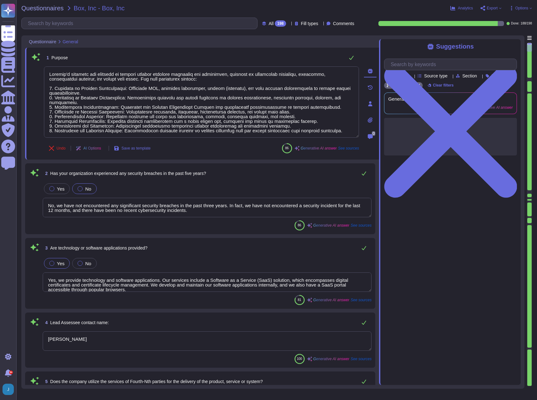
type textarea "Sectigo's services are designed to provide digital identity solutions for busin…"
type textarea "No, we have not encountered any significant security breaches in the past three…"
type textarea "Yes, we provide technology and software applications. Our services include a So…"
type textarea "Tim Callan"
type textarea "No, Sectigo does not utilize the services of Fourth-Nth parties for the deliver…"
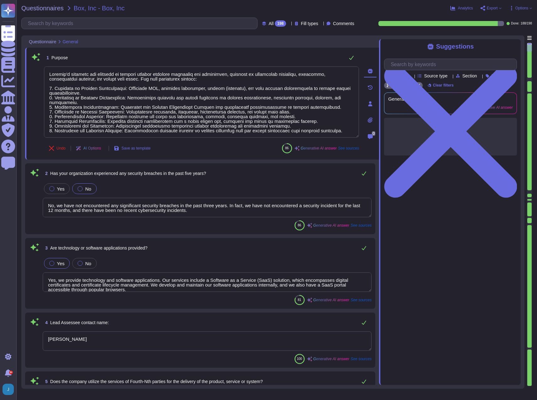
type textarea "Yes, network connectivity is required. Simple connectivity to our SaaS portal i…"
type textarea "Our solution (SCM) allows remote access by vendors and business partners for re…"
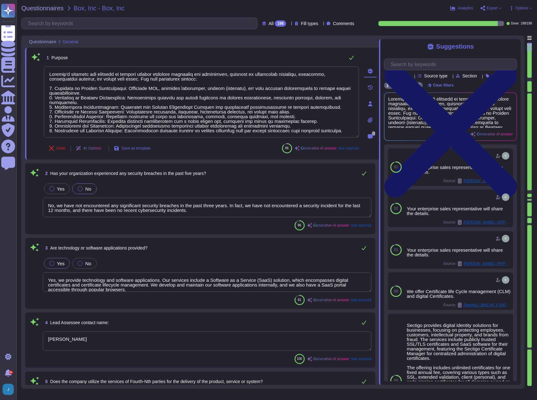
click at [512, 48] on icon at bounding box center [450, 131] width 133 height 177
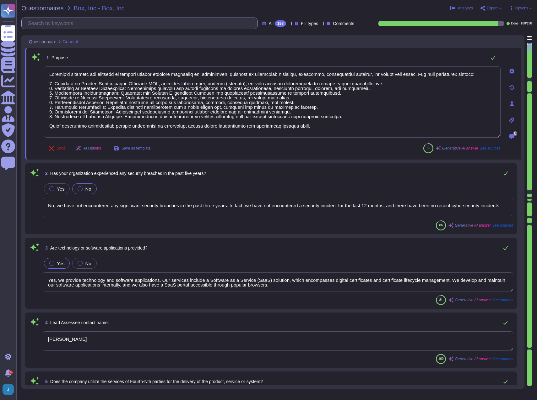
click at [95, 19] on input "text" at bounding box center [141, 23] width 232 height 11
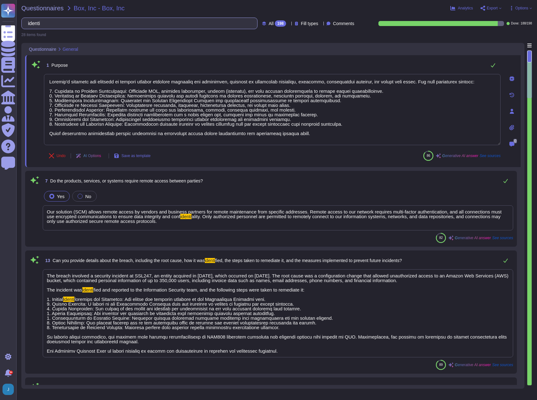
type input "identii"
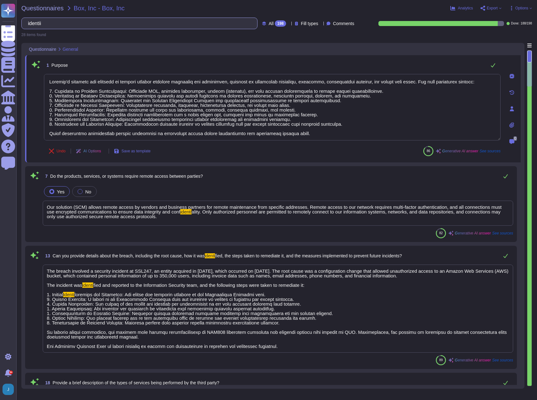
type textarea "Sectigo's services are designed to provide digital identity solutions for busin…"
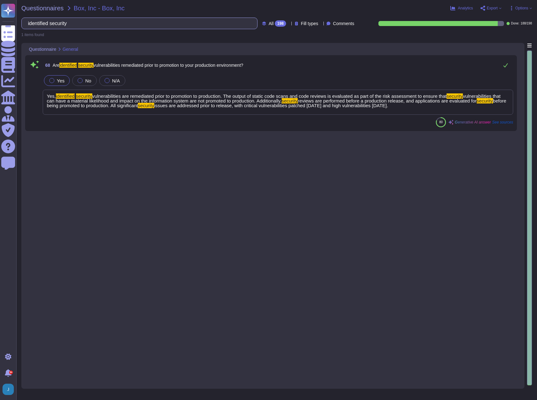
drag, startPoint x: 65, startPoint y: 18, endPoint x: 25, endPoint y: 16, distance: 39.9
click at [25, 16] on div "Questionnaires Box, Inc - Box, Inc Analytics Export Open web questionnaire Copy…" at bounding box center [276, 200] width 520 height 400
type input "identified security"
drag, startPoint x: 127, startPoint y: 13, endPoint x: 113, endPoint y: 17, distance: 14.9
click at [120, 15] on div "Questionnaires Box, Inc - Box, Inc Analytics Export Open web questionnaire Copy…" at bounding box center [276, 200] width 520 height 400
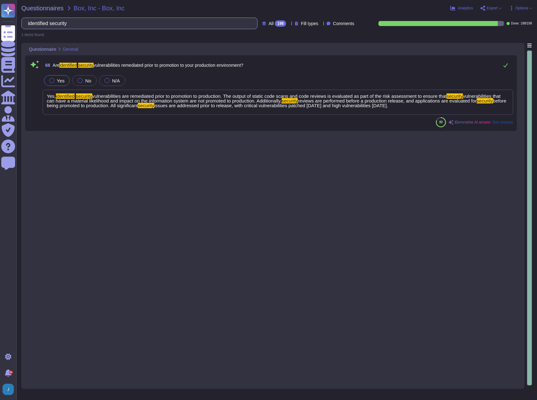
drag, startPoint x: 82, startPoint y: 24, endPoint x: 28, endPoint y: 23, distance: 54.0
click at [34, 23] on input "identified security" at bounding box center [138, 23] width 226 height 11
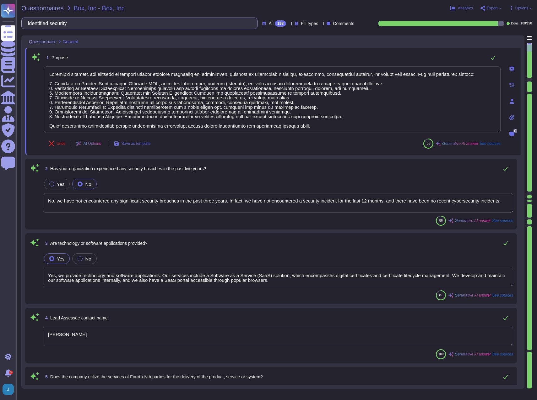
type textarea "No, we have not encountered any significant security breaches in the past three…"
type textarea "Yes, we provide technology and software applications. Our services include a So…"
type textarea "Tim Callan"
type textarea "No, Sectigo does not utilize the services of Fourth-Nth parties for the deliver…"
type textarea "Yes, network connectivity is required. Simple connectivity to our SaaS portal i…"
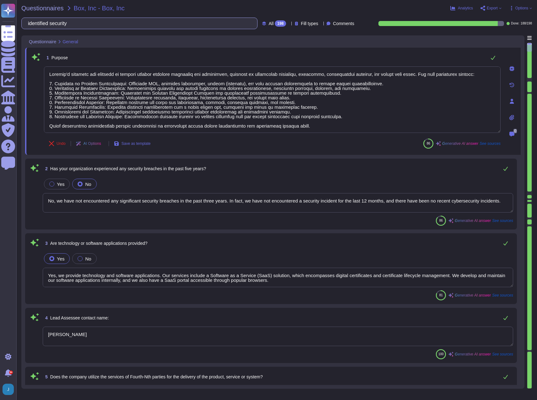
type textarea "Our solution (SCM) allows remote access by vendors and business partners for re…"
type textarea "Sectigo's services are designed to provide digital identity solutions for busin…"
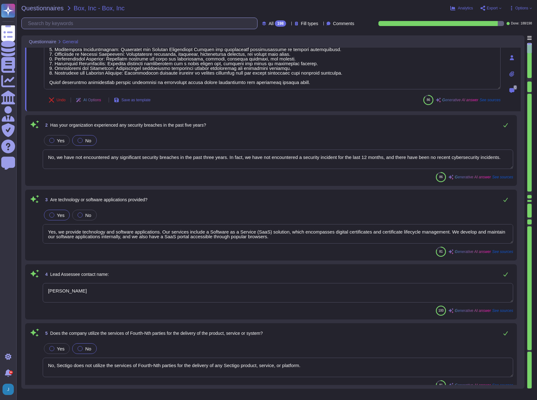
type textarea "No, the products, services, or systems do not require system to system integrat…"
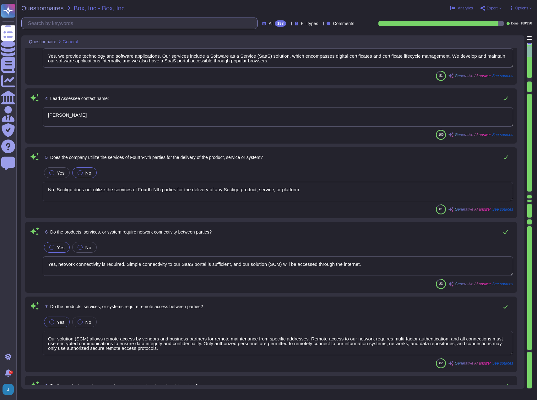
type textarea "The service hosting models provided as part of this service include: 1. Softwar…"
type textarea "The contact job title is the Chief Information Security Officer (CISO)."
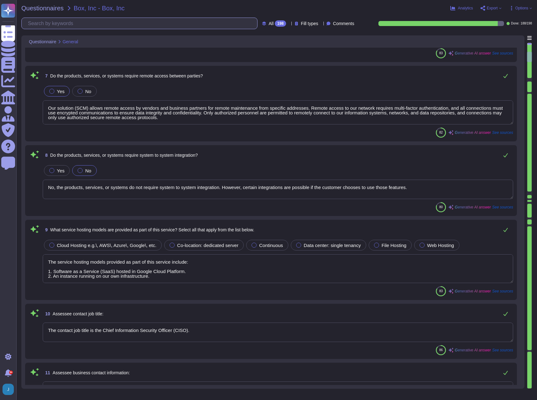
type textarea "For business contact information, please reach out to our enterprise sales repr…"
type textarea "- Software as a Service (SaaS) hosted in Google Cloud Platform - An instance ru…"
type textarea "The breach involved a security incident at SSL247, an entity acquired in July 2…"
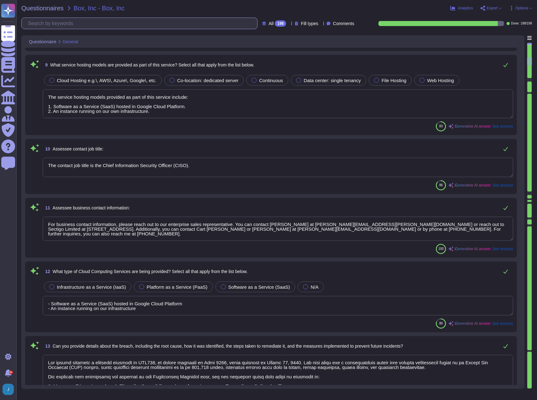
type textarea "- Digital certificates - Automated Certificate Lifecycle Management (CLM) solut…"
type textarea "The country of origin or incorporation of the company/business is the United Ki…"
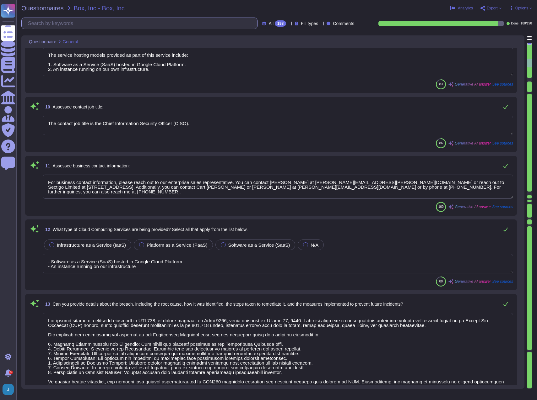
type textarea "The company has been in business for more than 25 years."
type textarea "The assessment is conducted for the entire company, covering all functional are…"
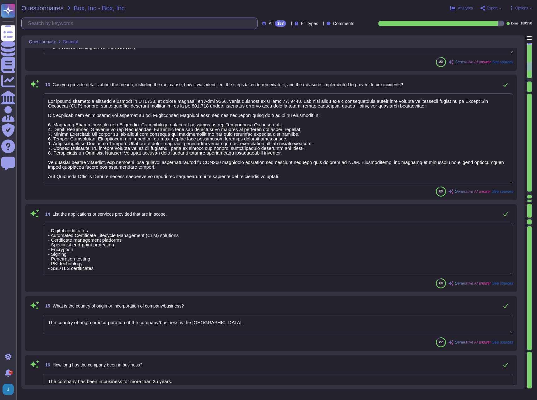
type textarea "Sectigo offers a range of digital identity solutions aimed at enhancing securit…"
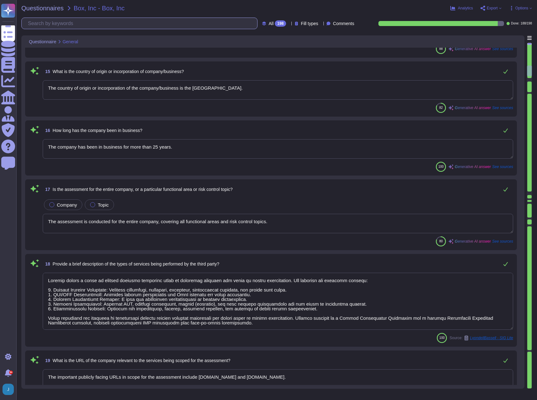
type textarea "The important publicly facing URLs in scope for the assessment include www.sect…"
type textarea "No, the company does not provide personnel or staff augmentation."
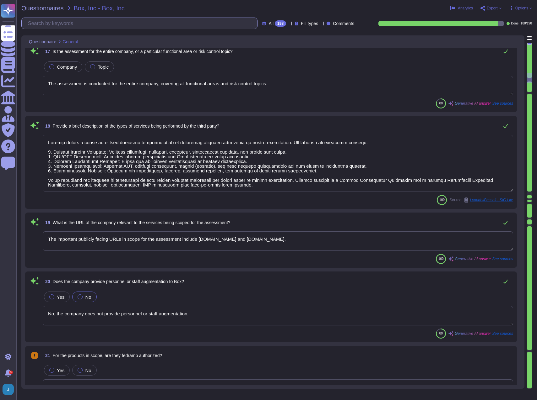
type textarea "Entrust - Sectigo | SRM - Corporate Security (CorpSec) - Default | Unknown"
type textarea "Yes, we have documented policies, procedures, and controls in place to ensure t…"
type textarea "Yes, the organization maintains an incident response plan that includes a suppl…"
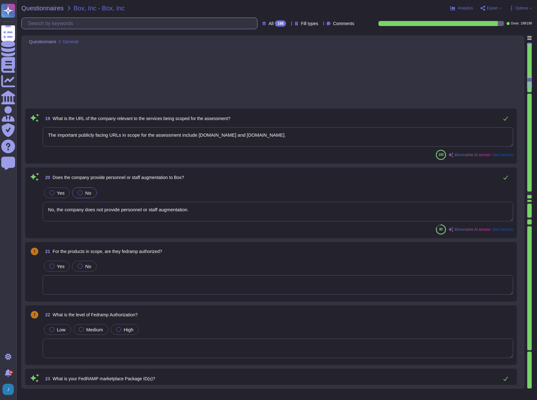
type textarea "- Customer-provided employee names - Customer-provided email addresses (conside…"
type textarea "The above list is for illustrative purposes only and is by no means an exhausti…"
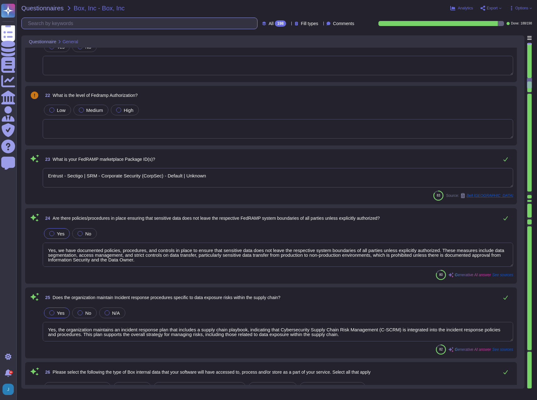
type textarea "SCM is designed to comply with CABF and ETSI requirements and is subject to ann…"
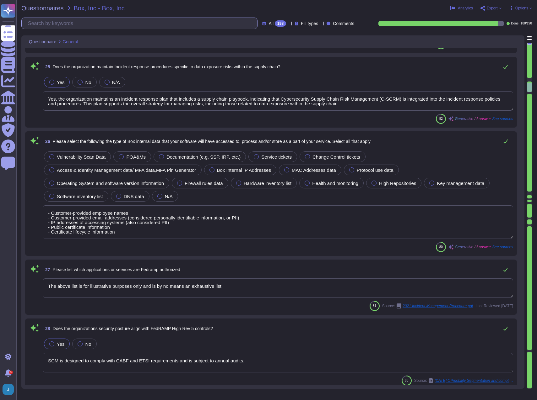
type textarea "We do not employ or allow any cryptographic modules that do not conform to the …"
type textarea "Yes, the organization maintains policies, standards, and procedures for identif…"
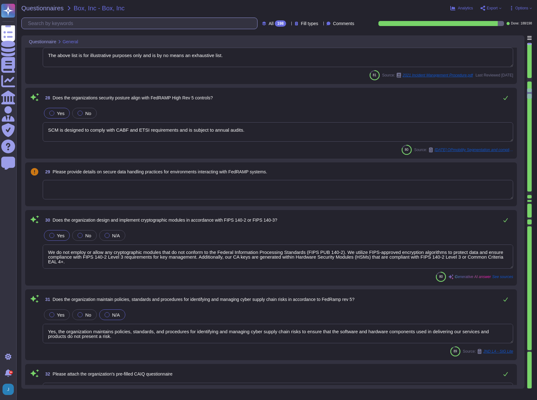
type textarea "Response is required."
type textarea "Our Privacy Policy is available for public consumption at the following link: h…"
type textarea "The available compliance and security documentation includes: 1. Privacy_Policy…"
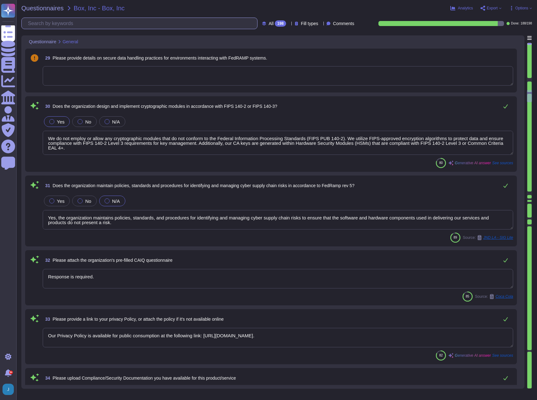
type textarea "We can provide a copy of our latest SOC 2 Type 2 audit report under a signed No…"
type textarea "The SOC 2 Type 2 report is available for review under a signed Non-Disclosure A…"
type textarea "We will attach ISO27001 Certification. Please refer to the attachment for the r…"
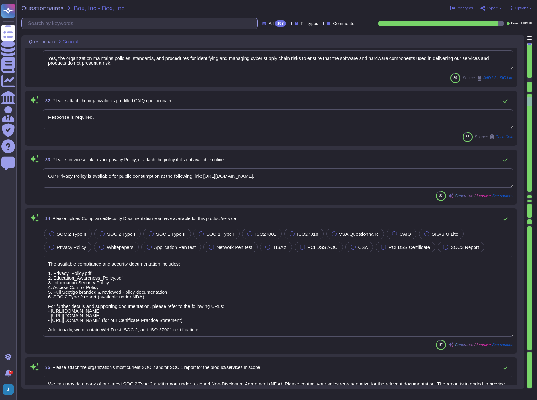
type textarea "We do not have an attestation of compliance (AOC) to provide, as our organizati…"
type textarea "The results of our most recent penetration test, conducted on March 2, 2024, ar…"
type textarea "Your Enterprise Sales representative will share the recent SOC 2 report."
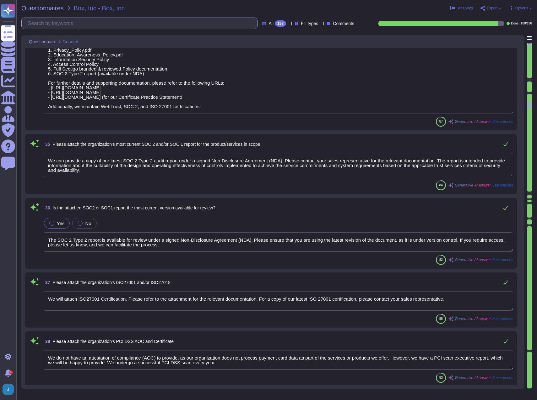
type textarea "Yes, all individuals, including employees and contractors, are required to unde…"
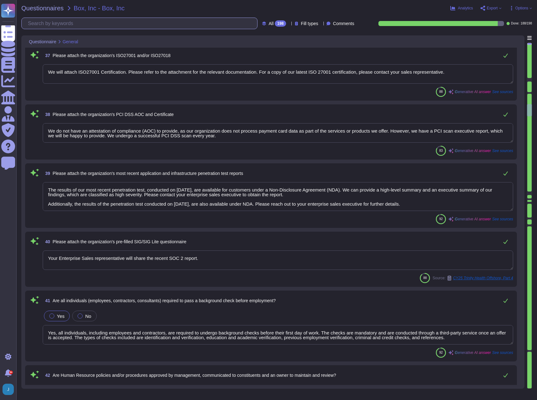
type textarea "Yes, Human Resource policies and procedures are approved by management, communi…"
type textarea "Yes, background checks are performed for all employees, including contractors, …"
type textarea "Yes, there is a process to remove access to systems containing scoped data with…"
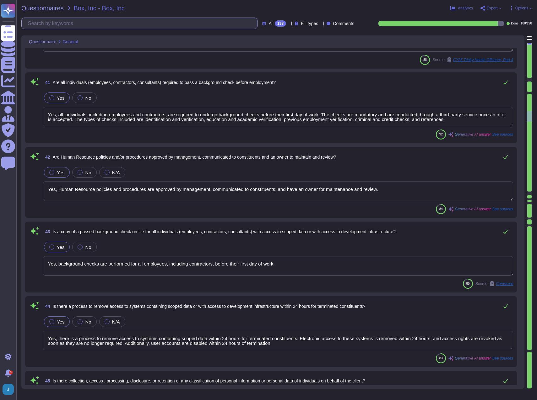
type textarea "Yes, there is collection, access, processing, and retention of personal informa…"
type textarea "Yes, the organization has developed and maintained a formal privacy program for…"
type textarea "Yes, documentation of data flows and/or data inventories is maintained for clie…"
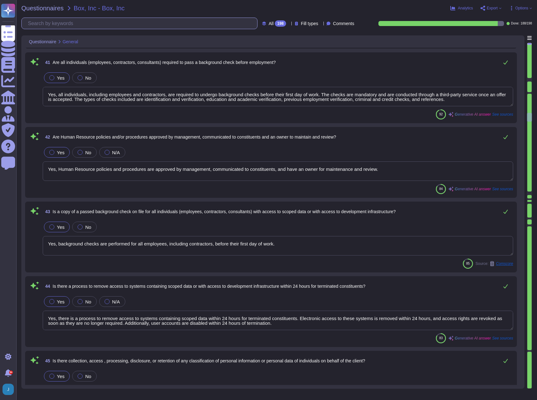
type textarea "Yes, there is a training and awareness program that addresses data privacy and …"
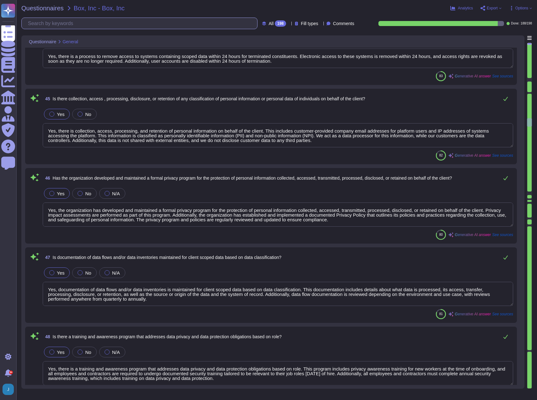
type textarea "Yes, we have documented policies and procedures in place to address security in…"
type textarea "Yes, we maintain documented policies for data privacy that include principles s…"
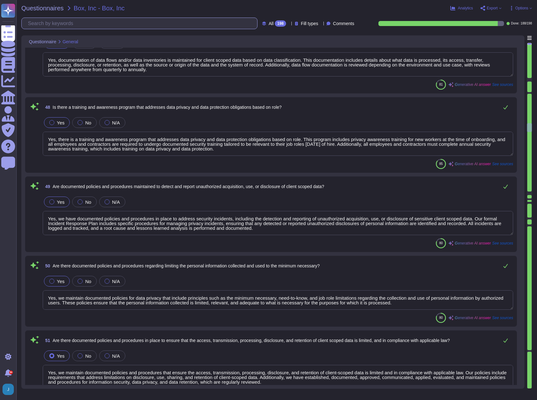
type textarea "Yes, we maintain documented policies and procedures that ensure the access, tra…"
type textarea "Yes, our policies include requirements that address limitations on disclosure, …"
type textarea "Yes, there is a documented third-party risk management program in place, which …"
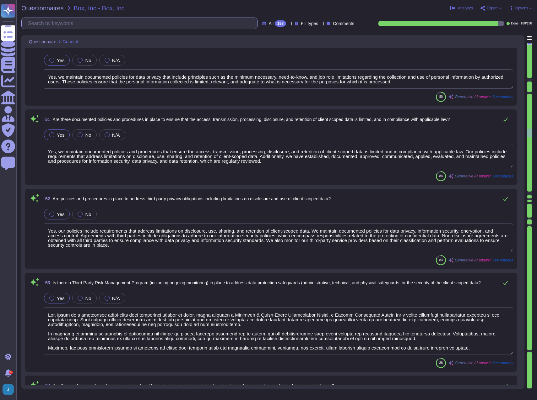
type textarea "Yes, there are enforcement mechanisms in place to ensure compliance and recours…"
type textarea "No, fourth parties do not have access to, receive, or process client scoped dat…"
type textarea "Yes, Box data is isolated from other customer data. Each tenant's data is store…"
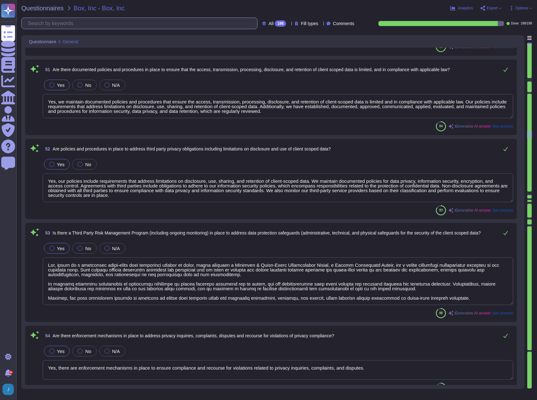
type textarea "Yes, data at rest is encrypted using AES-256. This includes all customer data, …"
type textarea "Access to encryption keys is restricted to authorized personnel only, following…"
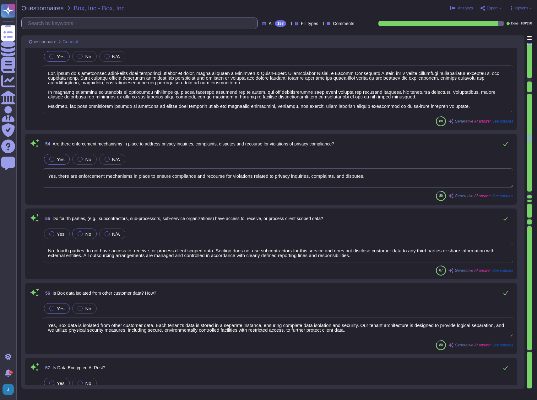
type textarea "Yes, our websites are maintained and hosted for the purpose of managing or serv…"
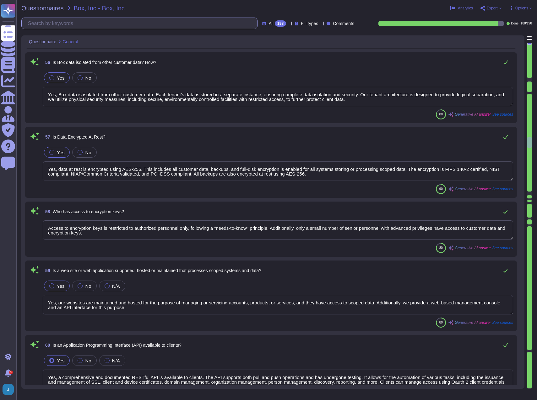
type textarea "Yes, a comprehensive and documented RESTful API is available to clients. The AP…"
type textarea "Yes, there is a secure software development lifecycle policy that has been appr…"
type textarea "Yes, security configuration standards for web server software are documented. S…"
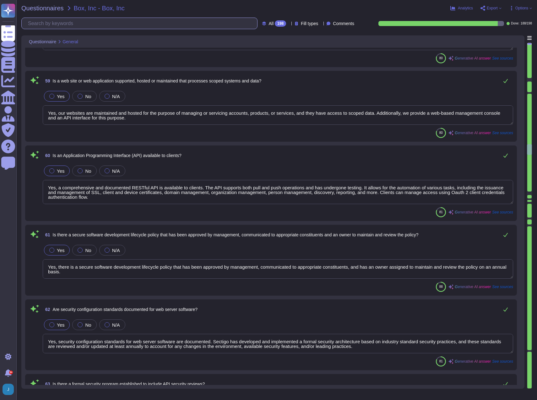
type textarea "Yes, our application security testing includes security reviews of API design a…"
type textarea "Yes, scoped data is encrypted in transit within the API for both request and re…"
type textarea "Yes, applications are used to transmit, process, or store scoped data, includin…"
type textarea "Yes, our development, test, and staging environments are kept separate from the…"
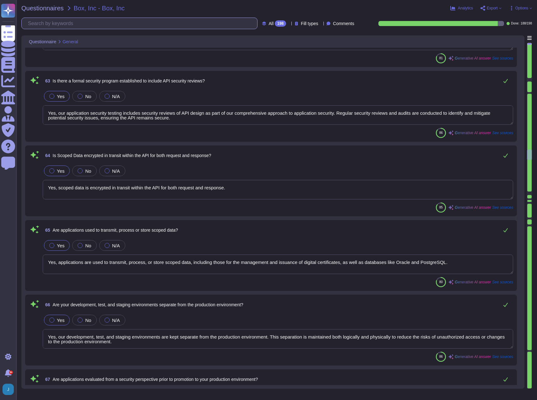
type textarea "Yes, applications are evaluated from a security perspective prior to promotion …"
type textarea "Yes, identified security vulnerabilities are remediated prior to promotion to p…"
type textarea "Yes, data is encrypted in transit using secure protocols such as TLS 1.2 or hig…"
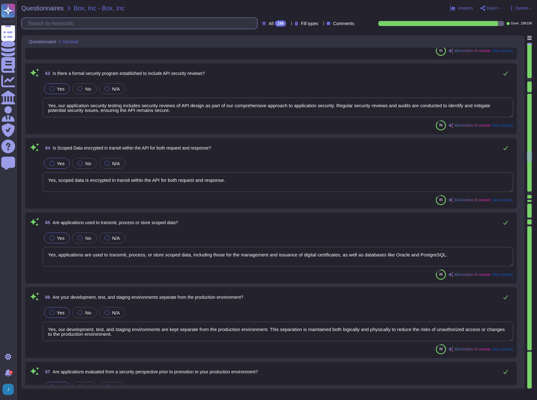
type textarea "Yes, our solution includes a self-service enrollment form that allows users to …"
type textarea "The protocol applied for data encrypted in transit is TLS 1.2 or higher. Data i…"
type textarea "Yes, cryptographic keys are rotated based on a formal process that ensures keys…"
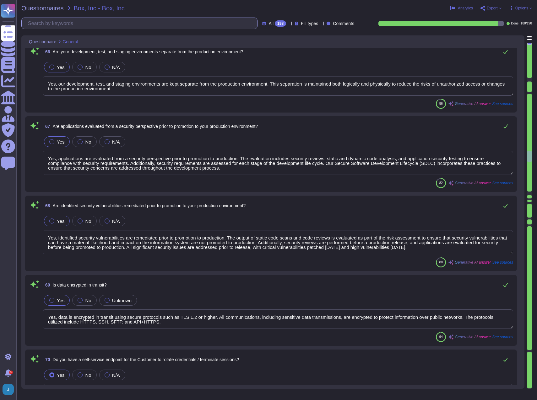
scroll to position [4707, 0]
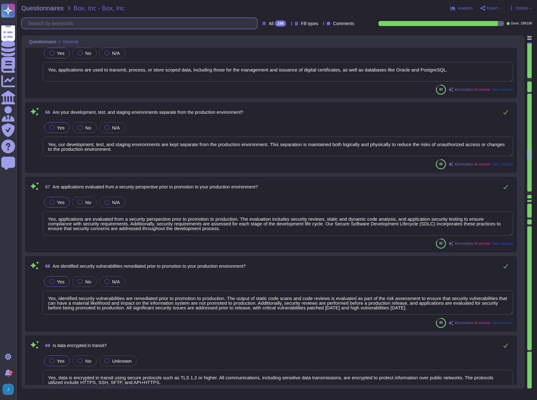
type textarea "Yes, there is a secure software development lifecycle policy that has been appr…"
type textarea "Yes, security configuration standards for web server software are documented. S…"
type textarea "Yes, our application security testing includes security reviews of API design a…"
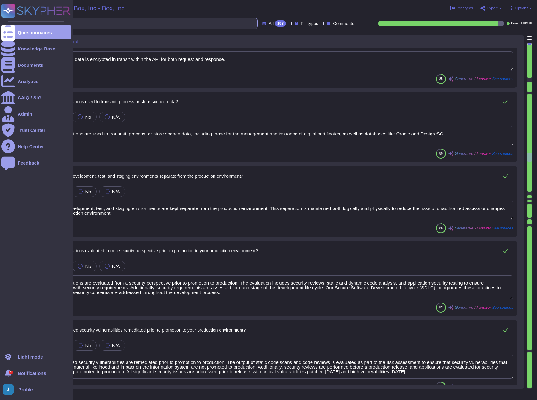
scroll to position [4581, 0]
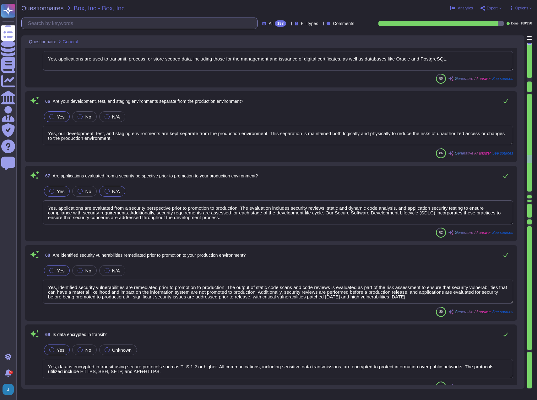
type textarea "The protocol applied for data encrypted in transit is TLS 1.2 or higher. Data i…"
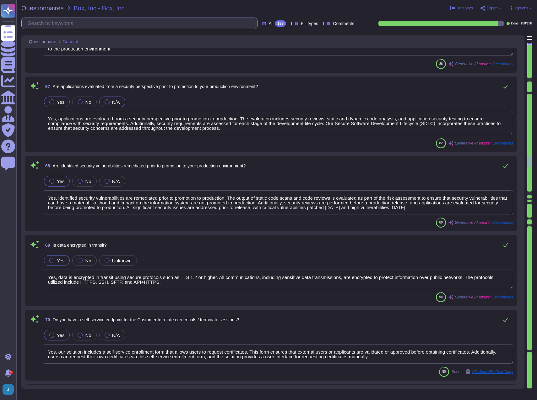
type textarea "Yes, cryptographic keys are rotated based on a formal process that ensures keys…"
type textarea "Yes, encryption keys are rotated based on a formal process that ensures keys ar…"
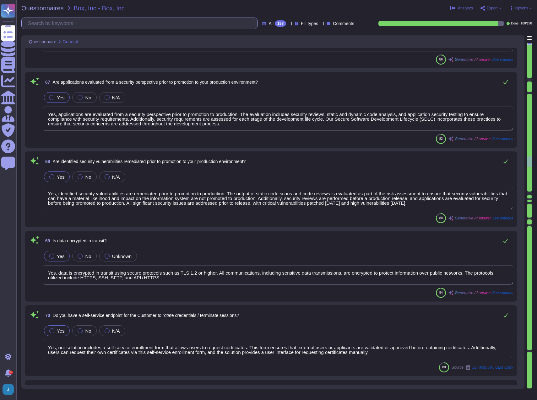
click at [94, 27] on input "text" at bounding box center [141, 23] width 232 height 11
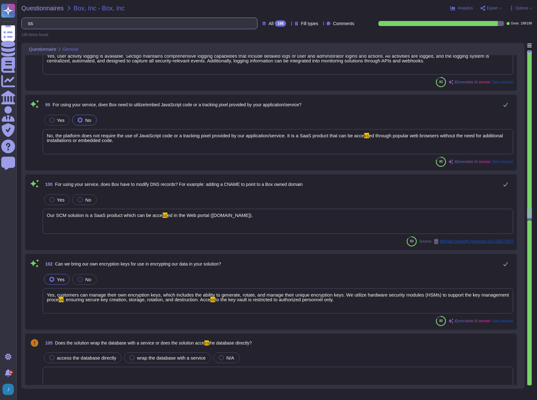
scroll to position [577, 0]
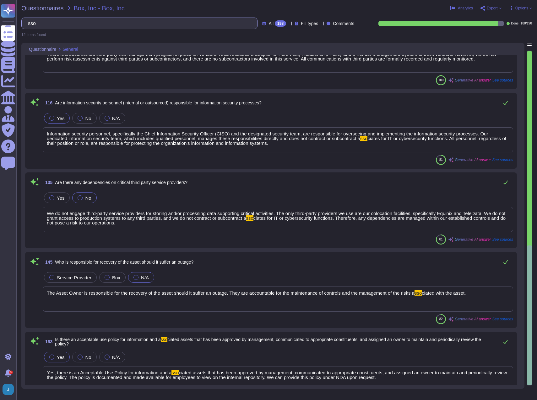
type input "sso"
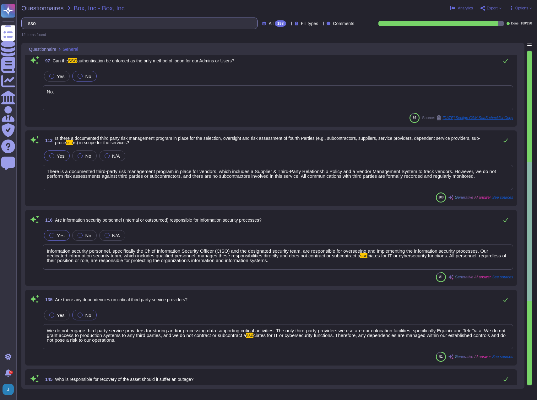
scroll to position [424, 0]
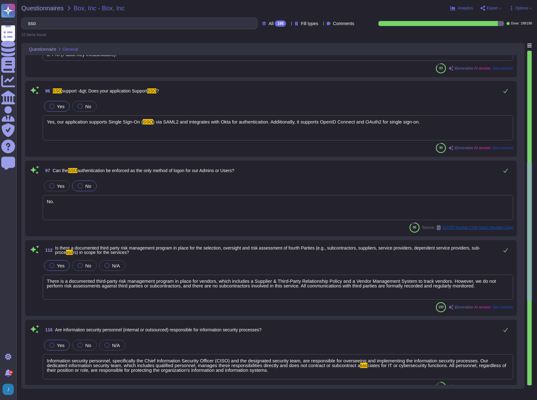
click at [69, 128] on div "Yes, our application supports Single Sign-On ( SSO ) via SAML2 and integrates w…" at bounding box center [278, 127] width 470 height 25
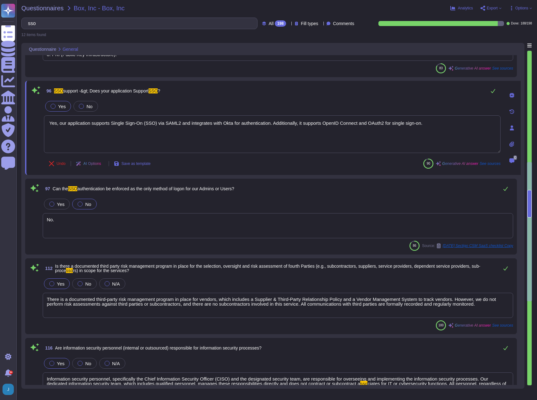
type textarea "Yes, our application supports Single Sign-On (SSO) via SAML2 and integrates wit…"
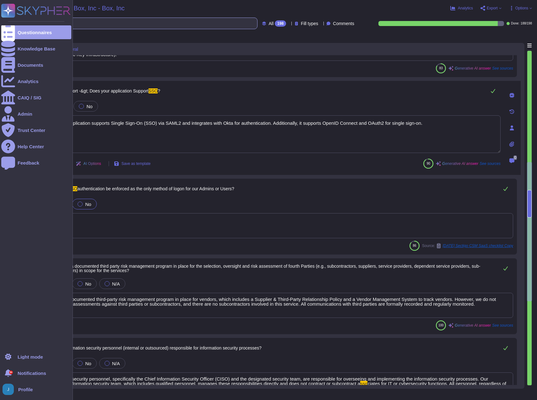
drag, startPoint x: 49, startPoint y: 22, endPoint x: 3, endPoint y: 15, distance: 46.6
click at [3, 15] on div "Questionnaires Knowledge Base Documents Analytics CAIQ / SIG Admin Trust Center…" at bounding box center [268, 200] width 537 height 400
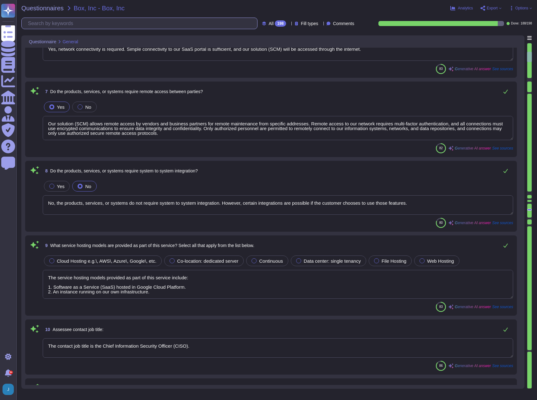
type textarea "- Software as a Service (SaaS) hosted in Google Cloud Platform - An instance ru…"
type textarea "The breach involved a security incident at SSL247, an entity acquired in July 2…"
type textarea "Yes, network connectivity is required. Simple connectivity to our SaaS portal i…"
type textarea "Our solution (SCM) allows remote access by vendors and business partners for re…"
type textarea "No, the products, services, or systems do not require system to system integrat…"
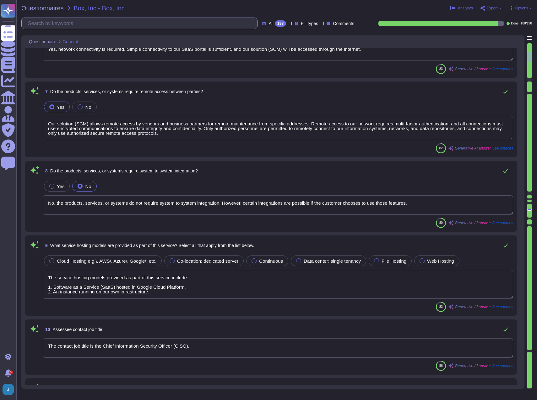
type textarea "The service hosting models provided as part of this service include: 1. Softwar…"
type textarea "The contact job title is the Chief Information Security Officer (CISO)."
type textarea "For business contact information, please reach out to our enterprise sales repr…"
type textarea "Tim Callan"
type textarea "No, Sectigo does not utilize the services of Fourth-Nth parties for the deliver…"
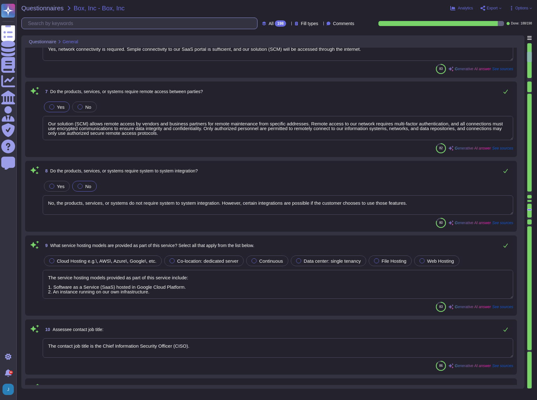
scroll to position [1, 0]
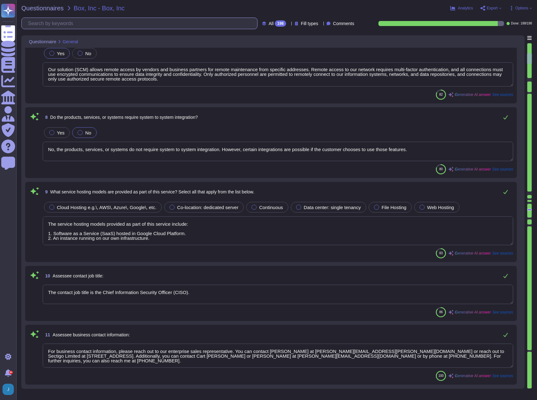
type textarea "- Digital certificates - Automated Certificate Lifecycle Management (CLM) solut…"
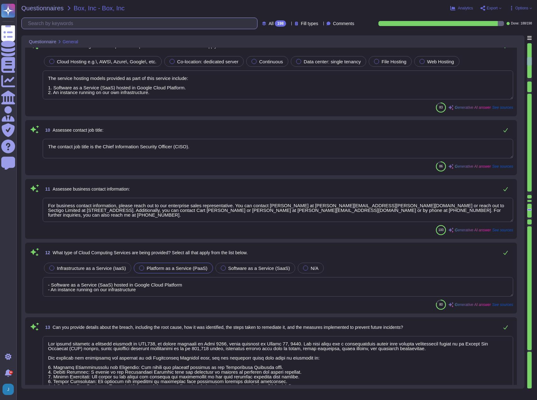
type textarea "The country of origin or incorporation of the company/business is the United Ki…"
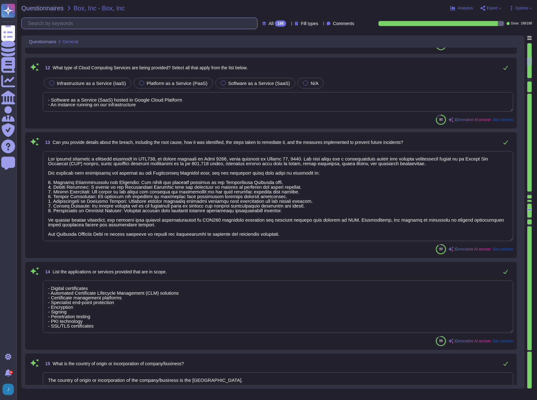
scroll to position [832, 0]
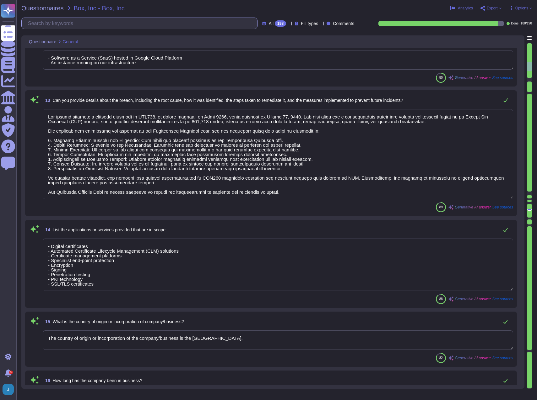
type textarea "The company has been in business for more than 25 years."
type textarea "The assessment is conducted for the entire company, covering all functional are…"
type textarea "Sectigo offers a range of digital identity solutions aimed at enhancing securit…"
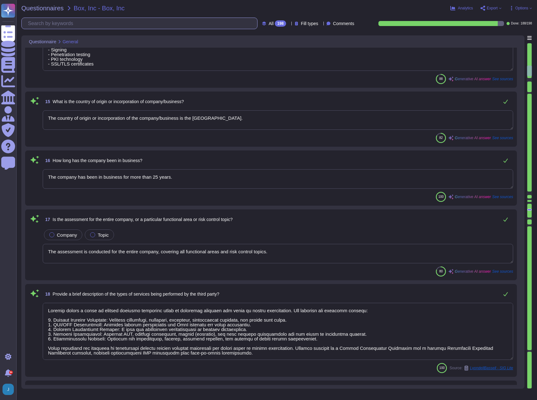
scroll to position [1083, 0]
type textarea "The important publicly facing URLs in scope for the assessment include www.sect…"
type textarea "No, the company does not provide personnel or staff augmentation."
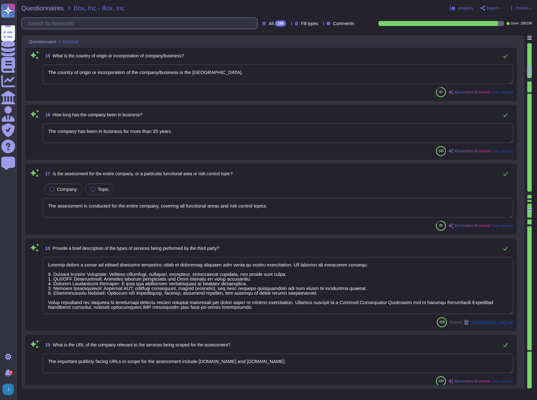
scroll to position [1, 0]
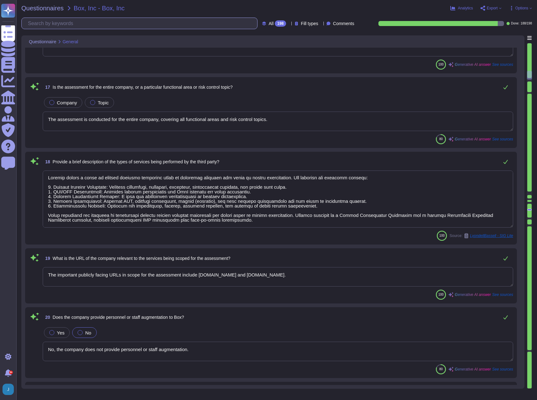
type textarea "Entrust - Sectigo | SRM - Corporate Security (CorpSec) - Default | Unknown"
type textarea "Yes, we have documented policies, procedures, and controls in place to ensure t…"
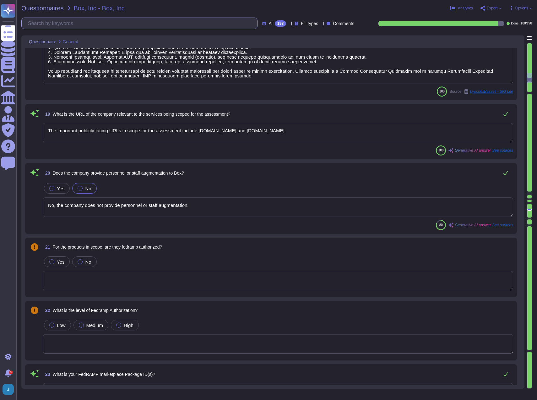
type textarea "Yes, the organization maintains an incident response plan that includes a suppl…"
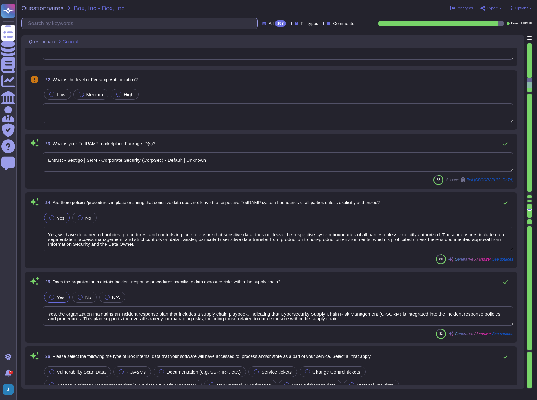
type textarea "- Customer-provided employee names - Customer-provided email addresses (conside…"
type textarea "The above list is for illustrative purposes only and is by no means an exhausti…"
type textarea "SCM is designed to comply with CABF and ETSI requirements and is subject to ann…"
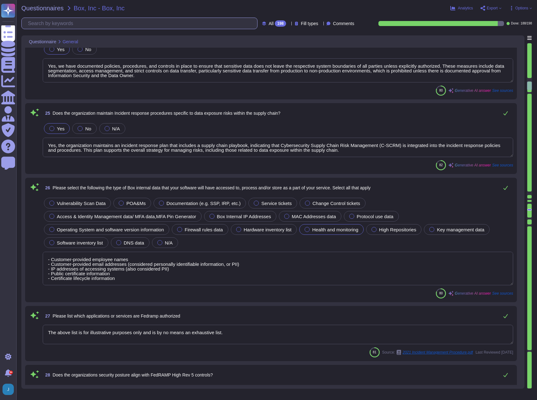
type textarea "We do not employ or allow any cryptographic modules that do not conform to the …"
type textarea "Yes, the organization maintains policies, standards, and procedures for identif…"
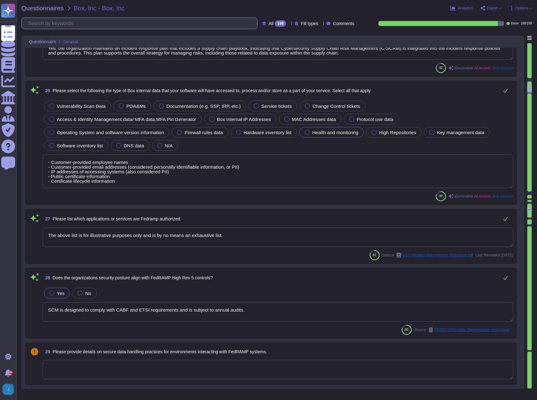
type textarea "Response is required."
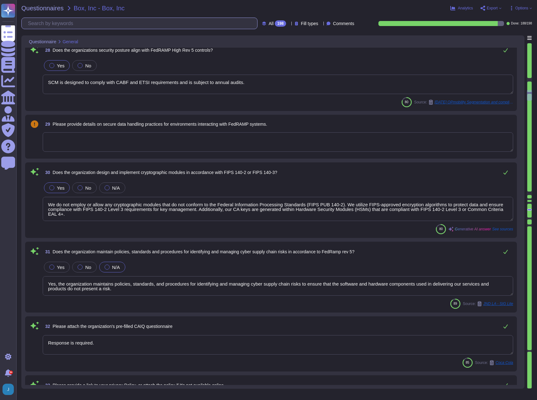
type textarea "Our Privacy Policy is available for public consumption at the following link: h…"
type textarea "The available compliance and security documentation includes: 1. Privacy_Policy…"
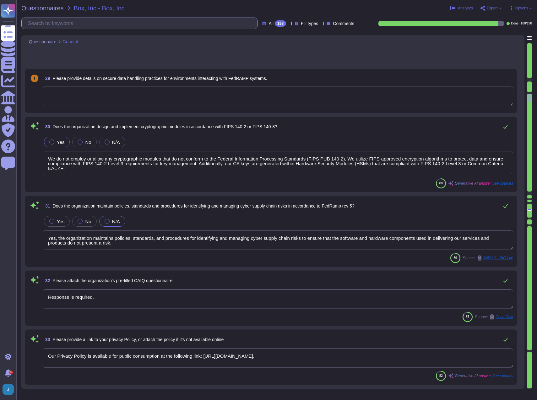
type textarea "We can provide a copy of our latest SOC 2 Type 2 audit report under a signed No…"
type textarea "The SOC 2 Type 2 report is available for review under a signed Non-Disclosure A…"
type textarea "We will attach ISO27001 Certification. Please refer to the attachment for the r…"
type textarea "We do not have an attestation of compliance (AOC) to provide, as our organizati…"
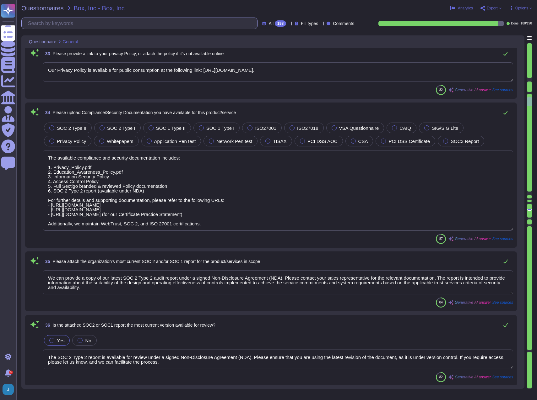
type textarea "The results of our most recent penetration test, conducted on March 2, 2024, ar…"
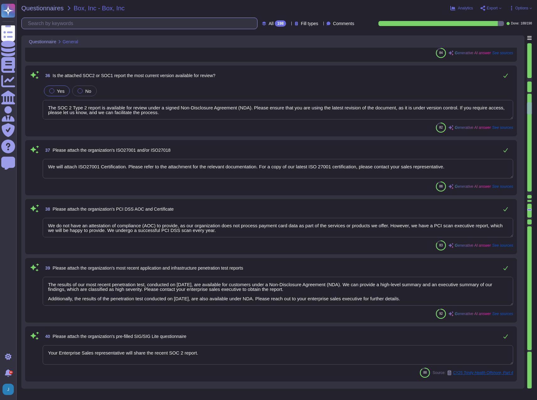
type textarea "Your Enterprise Sales representative will share the recent SOC 2 report."
type textarea "Yes, all individuals, including employees and contractors, are required to unde…"
type textarea "Yes, Human Resource policies and procedures are approved by management, communi…"
type textarea "Yes, background checks are performed for all employees, including contractors, …"
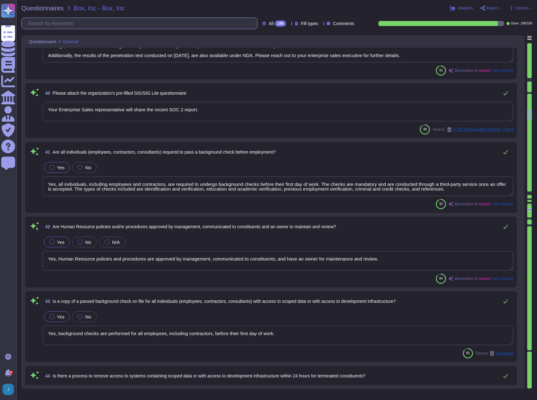
type textarea "Yes, there is a process to remove access to systems containing scoped data with…"
type textarea "Yes, there is collection, access, processing, and retention of personal informa…"
type textarea "Yes, the organization has developed and maintained a formal privacy program for…"
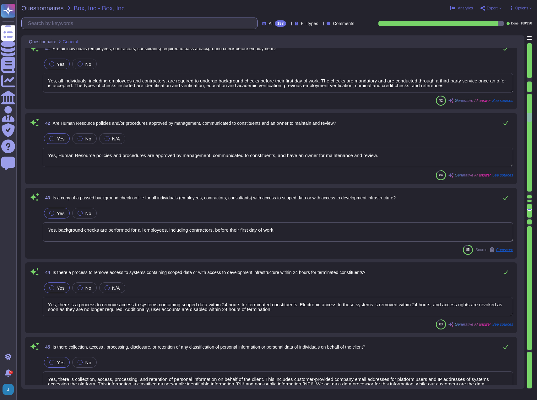
type textarea "Yes, documentation of data flows and/or data inventories is maintained for clie…"
type textarea "Yes, there is a training and awareness program that addresses data privacy and …"
type textarea "Yes, we have documented policies and procedures in place to address security in…"
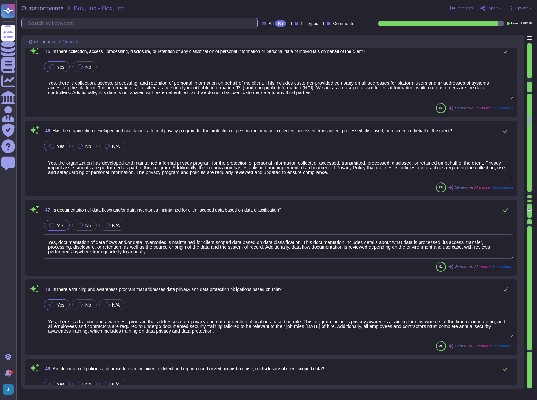
scroll to position [3248, 0]
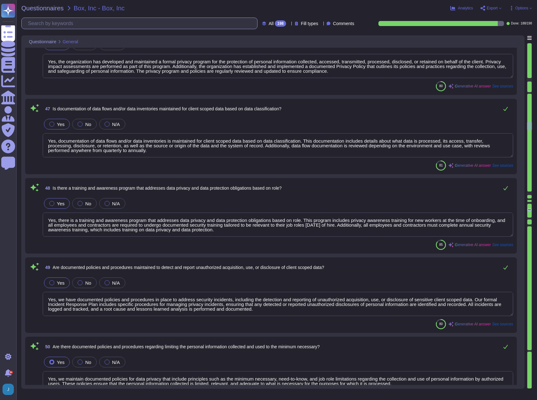
type textarea "Yes, we maintain documented policies for data privacy that include principles s…"
type textarea "Yes, we maintain documented policies and procedures that ensure the access, tra…"
type textarea "Yes, our policies include requirements that address limitations on disclosure, …"
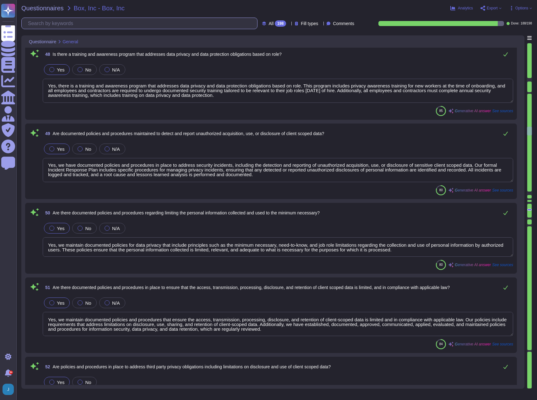
type textarea "Yes, there is a documented third-party risk management program in place, which …"
type textarea "Yes, there are enforcement mechanisms in place to ensure compliance and recours…"
type textarea "No, fourth parties do not have access to, receive, or process client scoped dat…"
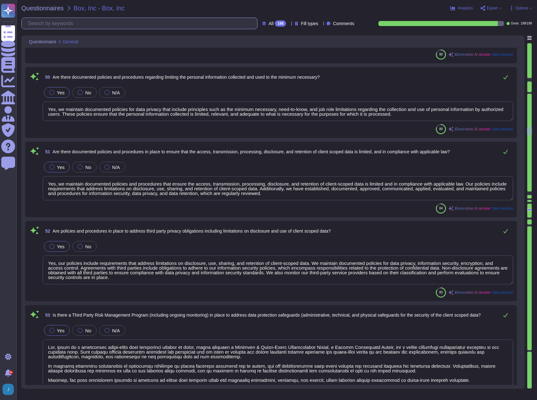
type textarea "Yes, Box data is isolated from other customer data. Each tenant's data is store…"
type textarea "Yes, data at rest is encrypted using AES-256. This includes all customer data, …"
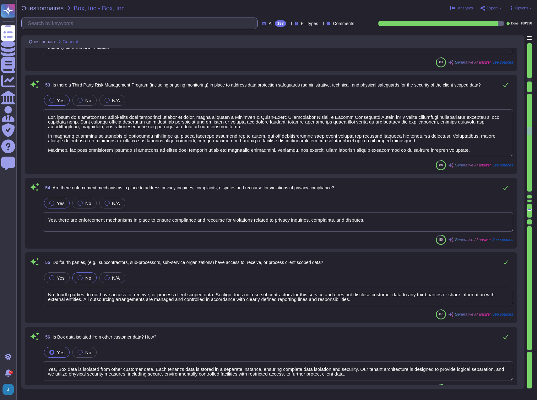
scroll to position [3750, 0]
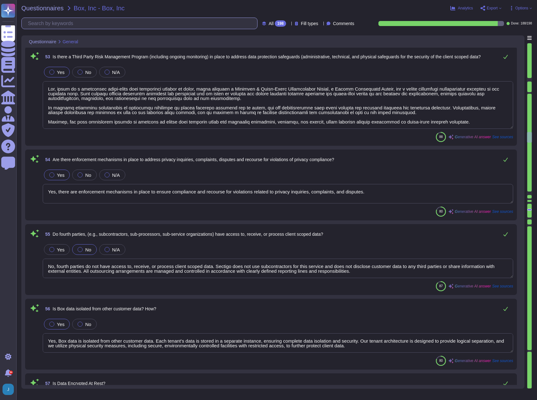
type textarea "Access to encryption keys is restricted to authorized personnel only, following…"
type textarea "Yes, our websites are maintained and hosted for the purpose of managing or serv…"
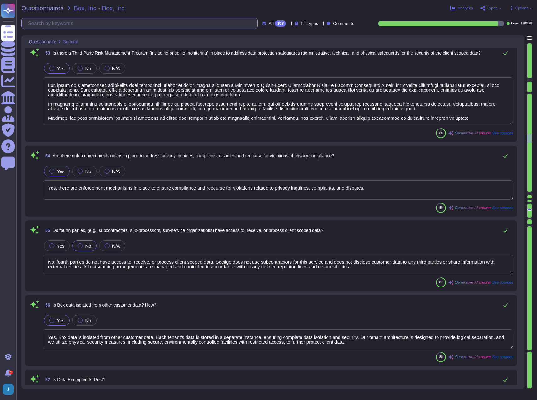
type textarea "Yes, a comprehensive and documented RESTful API is available to clients. The AP…"
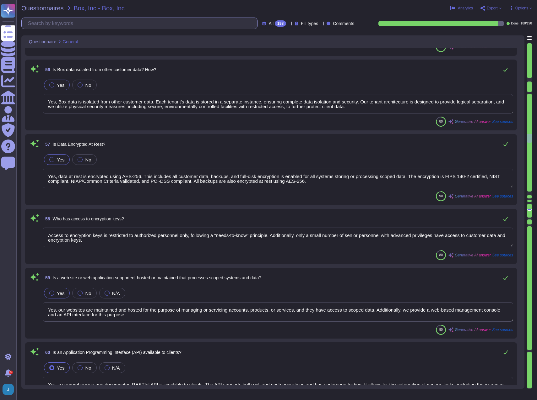
type textarea "Yes, there is a secure software development lifecycle policy that has been appr…"
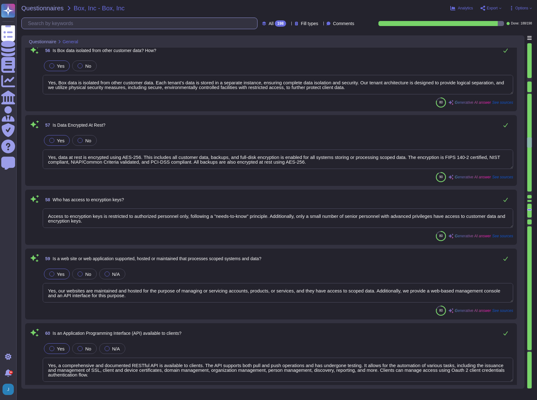
type textarea "Yes, security configuration standards for web server software are documented. S…"
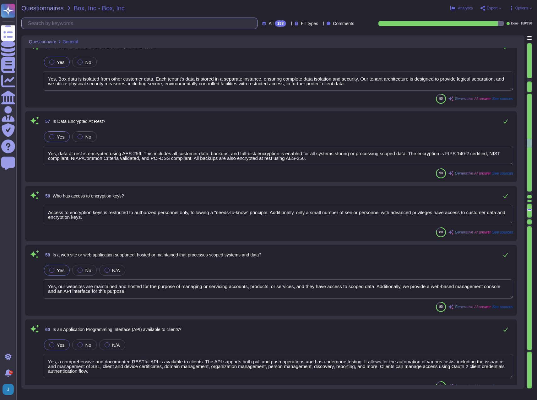
type textarea "Yes, our application security testing includes security reviews of API design a…"
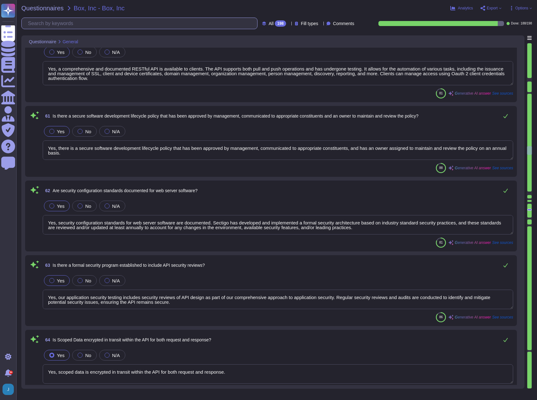
type textarea "Yes, scoped data is encrypted in transit within the API for both request and re…"
type textarea "Yes, applications are used to transmit, process, or store scoped data, includin…"
type textarea "Yes, our development, test, and staging environments are kept separate from the…"
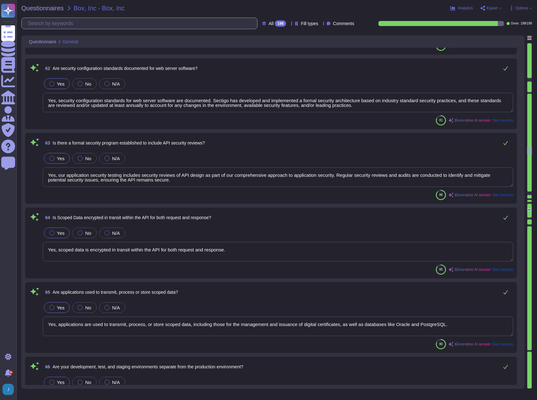
scroll to position [4534, 0]
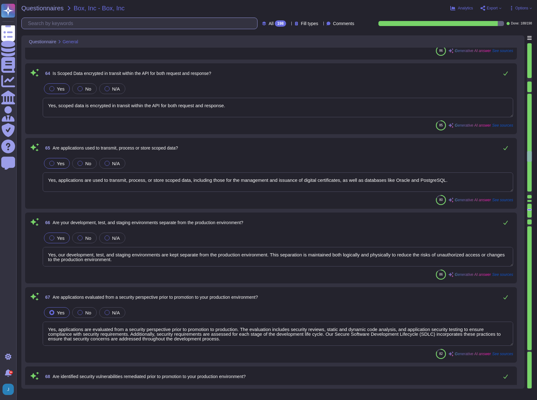
type textarea "Yes, applications are evaluated from a security perspective prior to promotion …"
type textarea "Yes, identified security vulnerabilities are remediated prior to promotion to p…"
type textarea "Yes, data is encrypted in transit using secure protocols such as TLS 1.2 or hig…"
type textarea "Yes, our solution includes a self-service enrollment form that allows users to …"
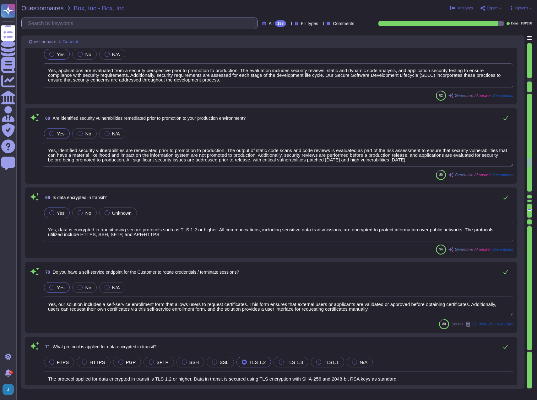
type textarea "The protocol applied for data encrypted in transit is TLS 1.2 or higher. Data i…"
type textarea "Yes, cryptographic keys are rotated based on a formal process that ensures keys…"
type textarea "Yes, encryption keys are rotated based on a formal process that ensures keys ar…"
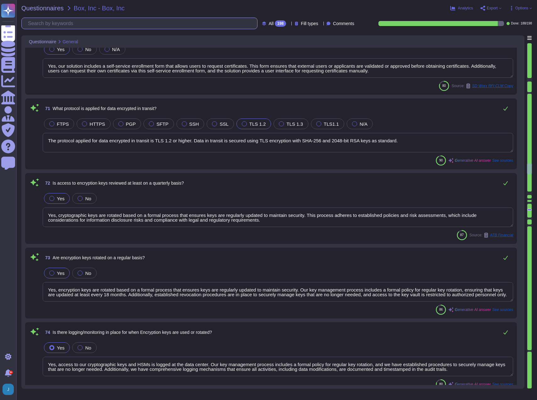
type textarea "Yes, access to our cryptographic keys and HSMs is logged at the data center. Ou…"
type textarea "The protocol applied for data encrypted at rest is AES-256 encryption. This inc…"
type textarea "No, our application or system does not use Machine Learning or Large Language M…"
type textarea "The retention periods for data are not fixed and will vary based on factors suc…"
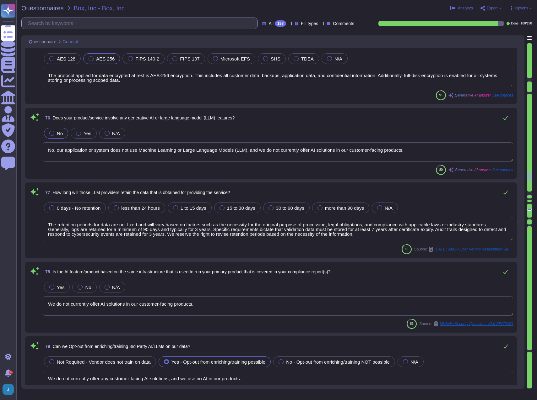
type textarea "We do not currently offer AI solutions in our customer-facing products."
type textarea "We do not currently offer any customer-facing AI solutions, and we use no AI in…"
type textarea "Sectigo offers more than 50 integrations across various categories, including D…"
type textarea "For detailed documentation of our comprehensive and documented RESTful API, we …"
type textarea "The supported authentication methods include: 1. Multi-Factor Authentication (M…"
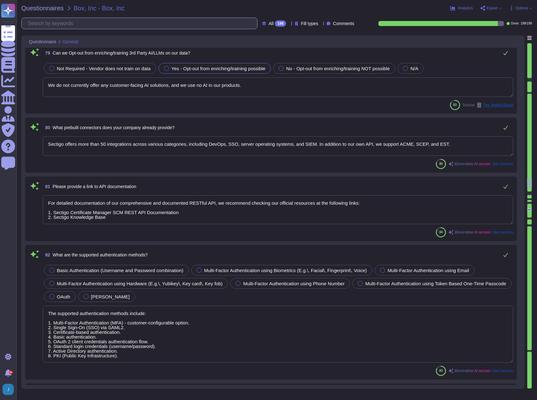
type textarea "Sectigo provides comprehensive logging capabilities that include: 1. Detailed l…"
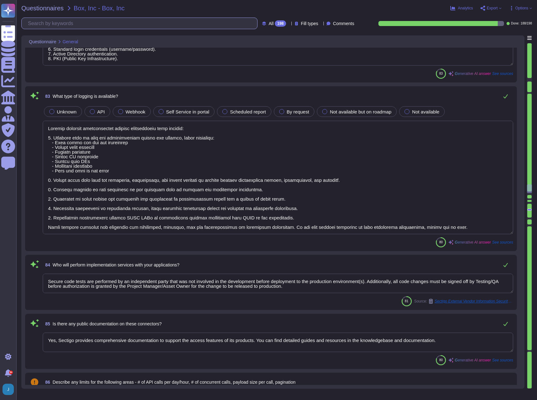
type textarea "Secure code tests are performed by an independent party that was not involved i…"
type textarea "Yes, Sectigo provides comprehensive documentation to support the access feature…"
type textarea "We host our product as a SaaS application."
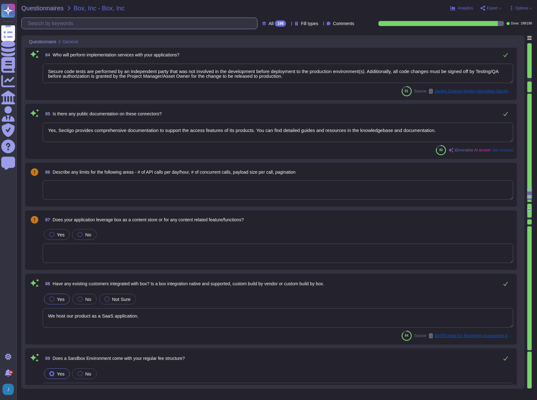
type textarea "You can discuss this with your enterprise sales representative."
type textarea "The integration service standards used include: 1. ACME (RFC 8555) 2. SCEP (Sim…"
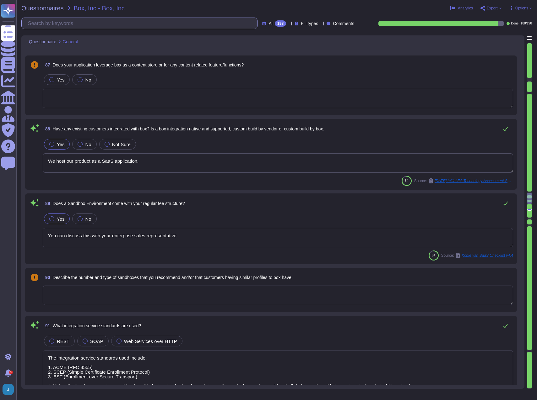
type textarea "The supported protocols for read/write are: 1. HTTPS 2. SSH 3. SFTP 4. API+HTTPS"
type textarea "Servers such as databases, web servers, application servers, end user devices, …"
type textarea "There are no known issues. We currently have one open Bugzilla incident, but al…"
type textarea "Yes, our application supports Single Sign-On (SSO) via SAML2 and integrates wit…"
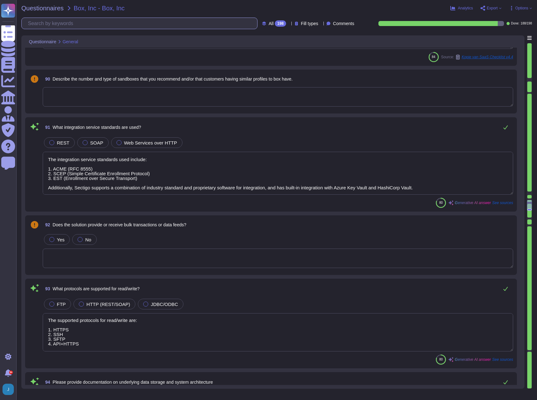
type textarea "No."
type textarea "Yes, user activity logging is available. Sectigo maintains comprehensive loggin…"
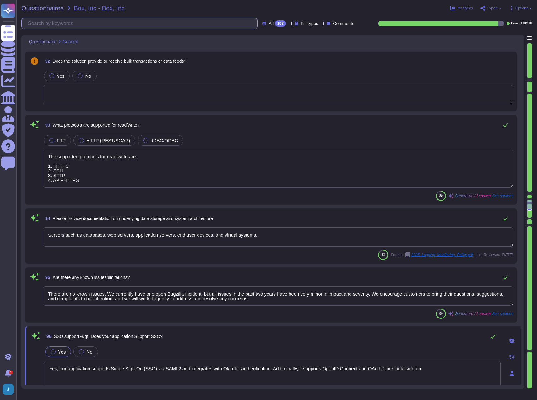
scroll to position [6637, 0]
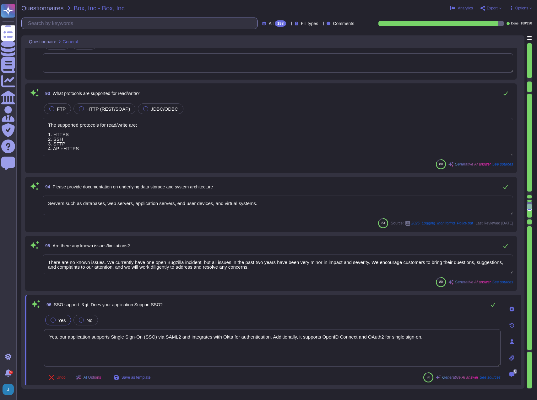
type textarea "No, the platform does not require the use of JavaScript code or a tracking pixe…"
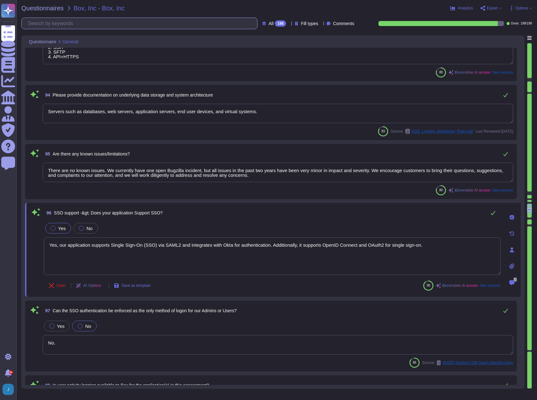
type textarea "Our SCM solution is a SaaS product which can be accessed in the Web portal (scm…"
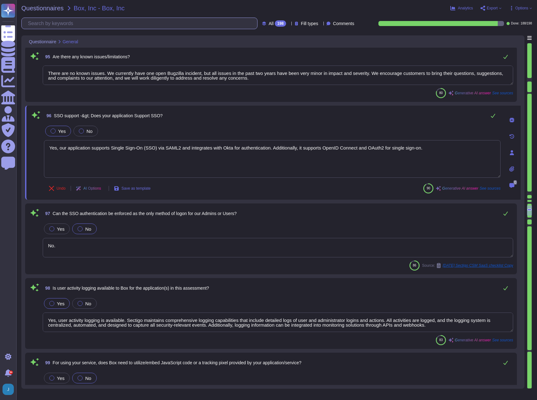
scroll to position [6825, 0]
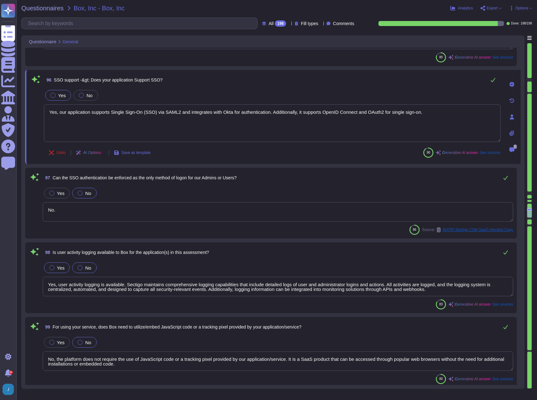
type textarea "Yes, customers can manage their own encryption keys, which includes the ability…"
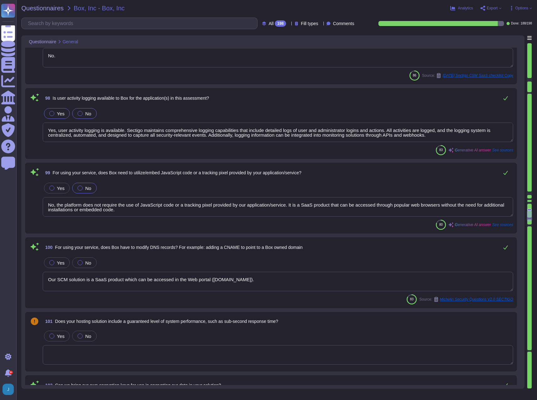
type textarea "Our solution is hosted in our own data centers, specifically in colocation cent…"
type textarea "We support a multi-tenant solution where customer instances are logically separ…"
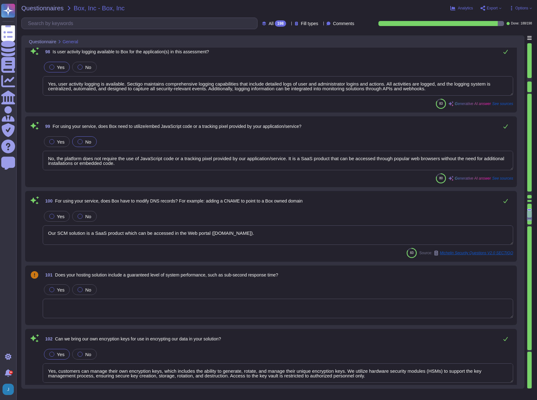
scroll to position [7045, 0]
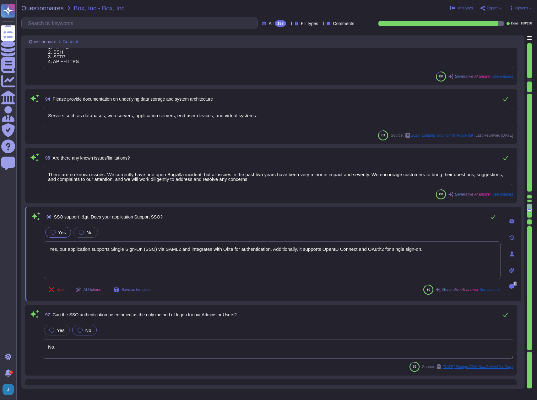
type textarea "The integration service standards used include: 1. ACME (RFC 8555) 2. SCEP (Sim…"
type textarea "The supported protocols for read/write are: 1. HTTPS 2. SSH 3. SFTP 4. API+HTTPS"
type textarea "Servers such as databases, web servers, application servers, end user devices, …"
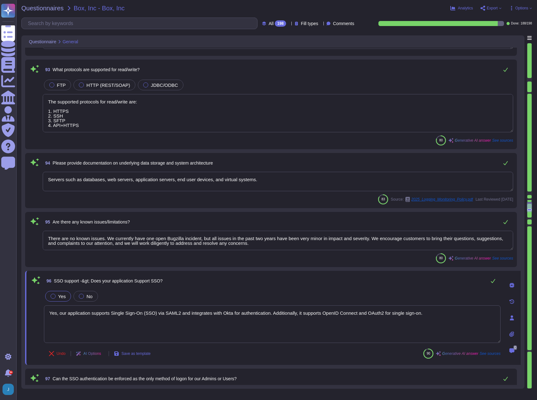
scroll to position [6638, 0]
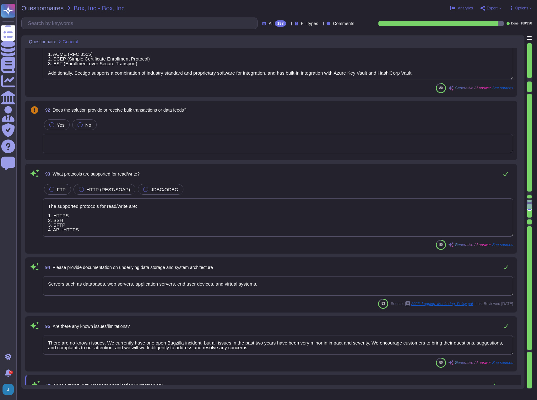
type textarea "You can discuss this with your enterprise sales representative."
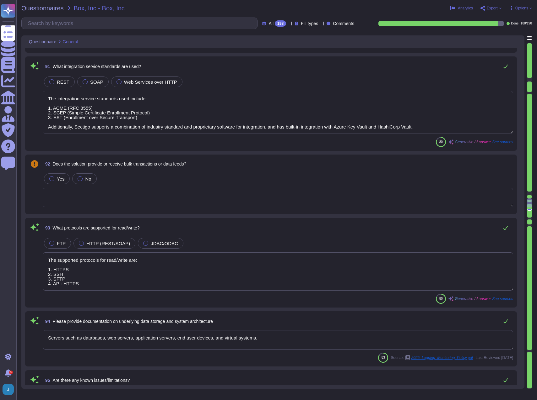
scroll to position [6481, 0]
type textarea "We host our product as a SaaS application."
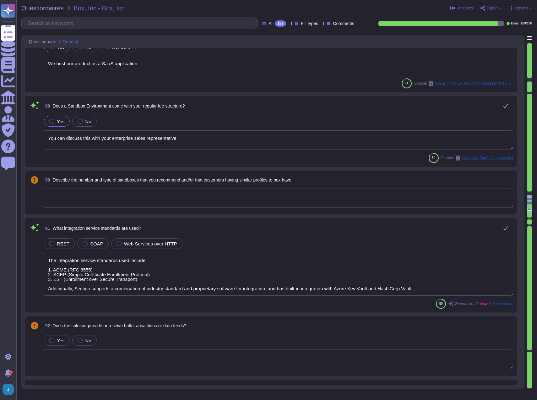
scroll to position [1, 0]
click at [80, 22] on input "text" at bounding box center [141, 23] width 232 height 11
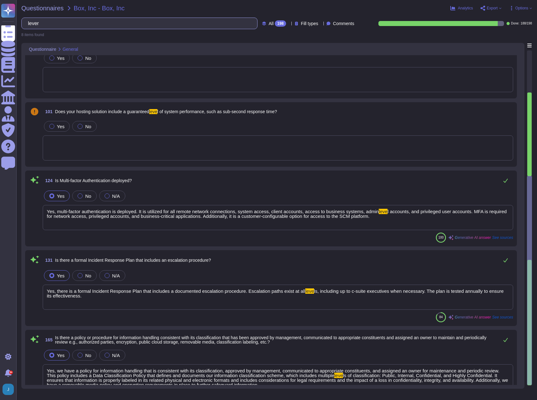
scroll to position [0, 0]
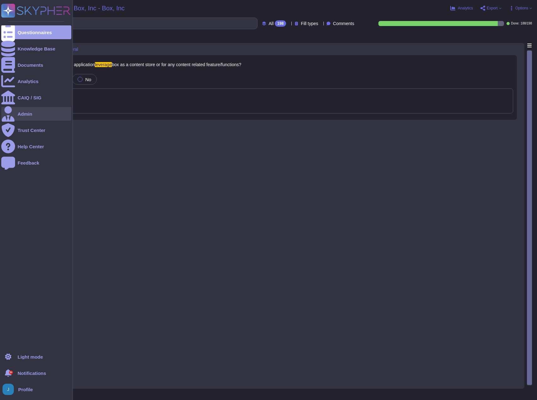
type input "leverage"
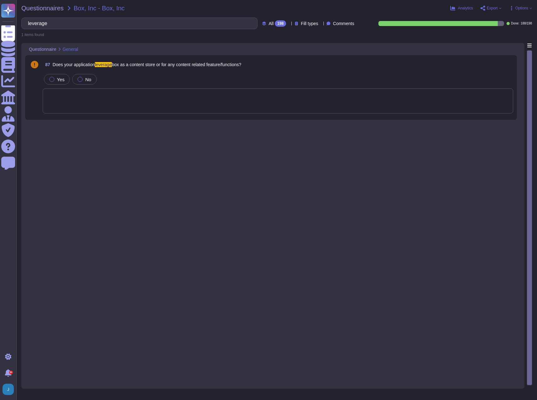
click at [138, 252] on div "87 Does your application leverage box as a content store or for any content rel…" at bounding box center [272, 214] width 495 height 342
click at [260, 164] on div "87 Does your application leverage box as a content store or for any content rel…" at bounding box center [272, 214] width 495 height 342
drag, startPoint x: 57, startPoint y: 24, endPoint x: 45, endPoint y: 13, distance: 16.6
click at [44, 14] on div "Questionnaires Box, Inc - Box, Inc Analytics Export Open web questionnaire Copy…" at bounding box center [276, 200] width 520 height 400
click at [49, 3] on div "Questionnaires Box, Inc - Box, Inc Analytics Export Open web questionnaire Copy…" at bounding box center [276, 200] width 520 height 400
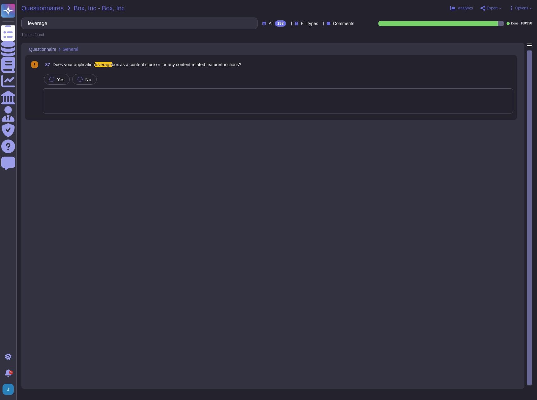
click at [49, 6] on span "Questionnaires" at bounding box center [42, 8] width 42 height 6
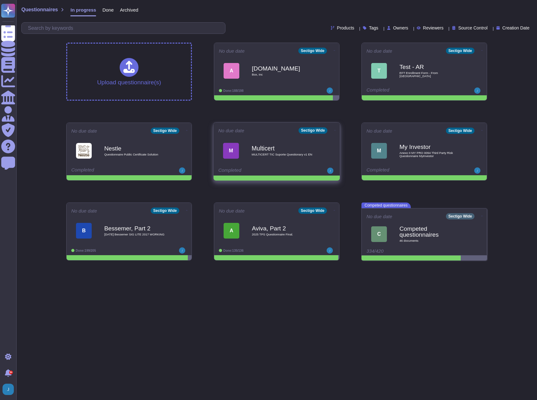
click at [334, 131] on icon at bounding box center [334, 131] width 1 height 2
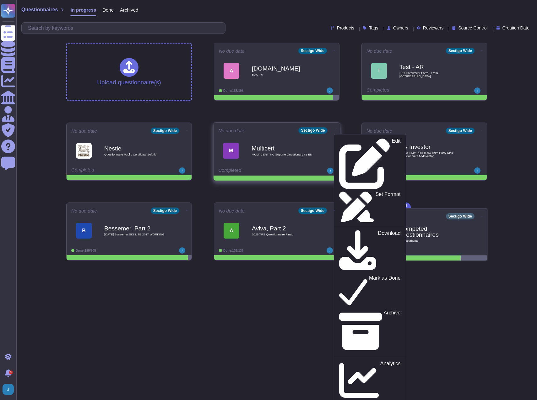
click at [275, 151] on b "Multicert" at bounding box center [282, 148] width 63 height 6
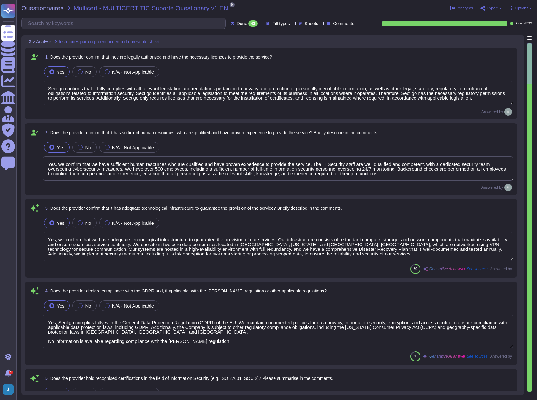
type textarea "Sectigo confirms that it fully complies with all relevant legislation and regul…"
type textarea "Yes, we confirm that we have sufficient human resources who are qualified and h…"
type textarea "Yes, we confirm that we have adequate technological infrastructure to guarantee…"
type textarea "Yes, Sectigo complies fully with the General Data Protection Regulation (GDPR) …"
type textarea "Yes, our organization holds several recognized certifications in the field of I…"
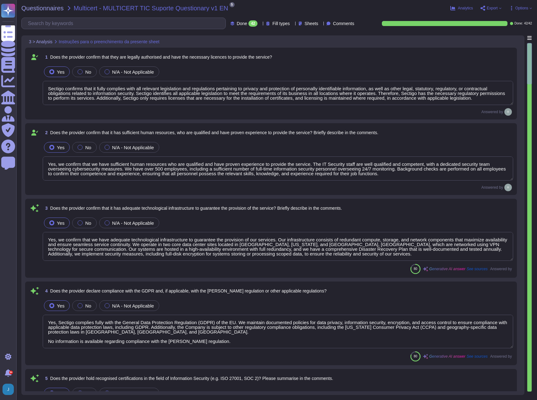
type textarea "Yes, our organization is subject to external audits in the field of Information…"
click at [495, 7] on span "Export" at bounding box center [491, 8] width 11 height 4
click at [492, 38] on div "Download" at bounding box center [505, 47] width 40 height 18
click at [31, 7] on span "Questionnaires" at bounding box center [42, 8] width 42 height 6
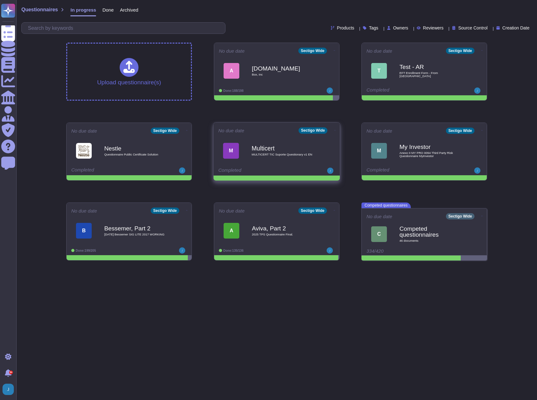
click at [334, 130] on icon at bounding box center [334, 131] width 1 height 2
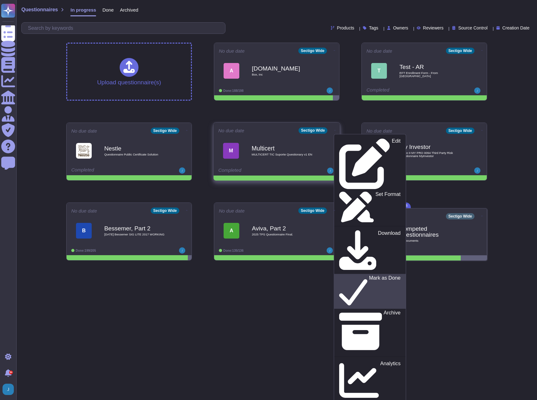
click at [369, 276] on p "Mark as Done" at bounding box center [385, 292] width 32 height 32
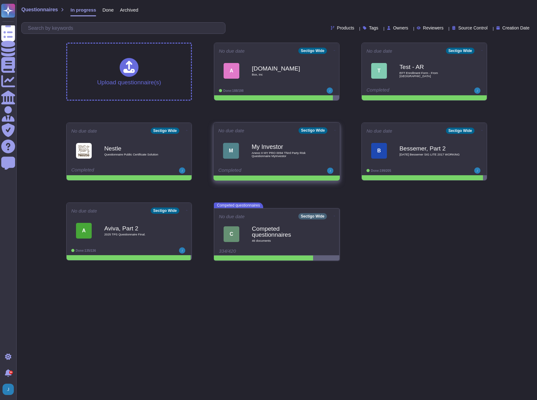
click at [278, 159] on div "My Investor Anexo II MY PRO 0094 Third Party Risk Questionnaire MyInvestor" at bounding box center [282, 150] width 63 height 25
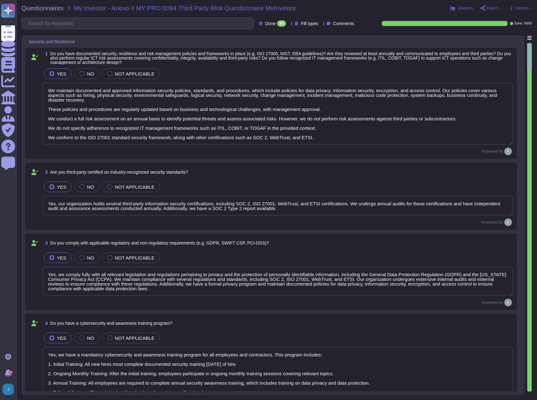
type textarea "We maintain documented and approved information security policies, standards, a…"
type textarea "Yes, our organization holds several third-party information security certificat…"
type textarea "Yes, we comply fully with all relevant legislation and regulations pertaining t…"
type textarea "Yes, we have a mandatory cybersecurity and awareness training program for all e…"
click at [493, 9] on span "Export" at bounding box center [491, 8] width 11 height 4
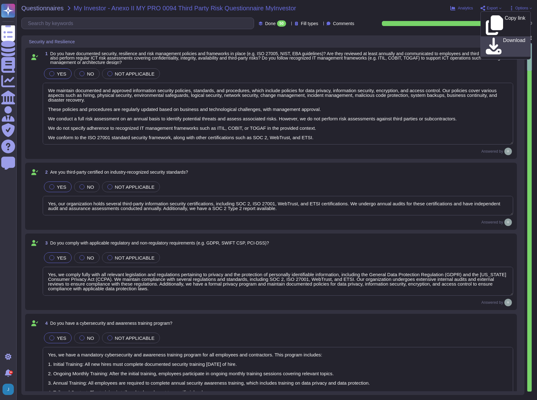
click at [490, 38] on icon at bounding box center [493, 47] width 16 height 18
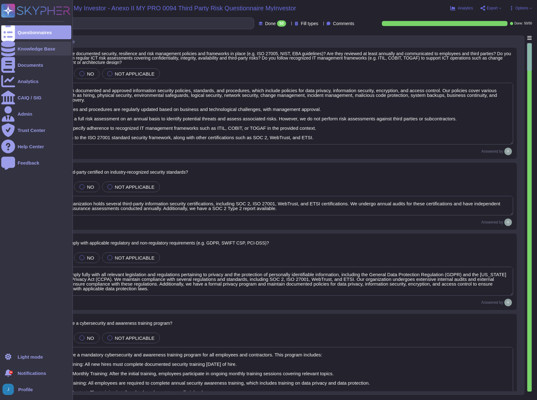
click at [25, 48] on div "Knowledge Base" at bounding box center [37, 48] width 38 height 5
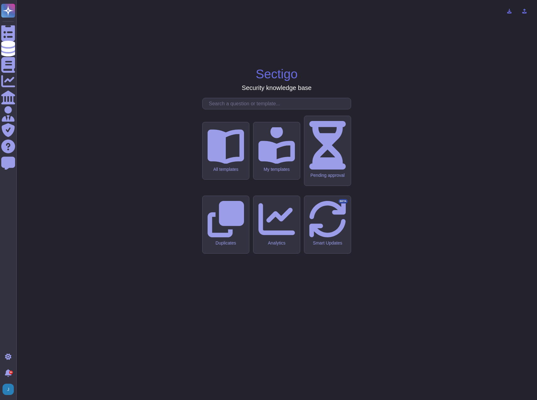
click at [245, 109] on input "text" at bounding box center [278, 103] width 145 height 11
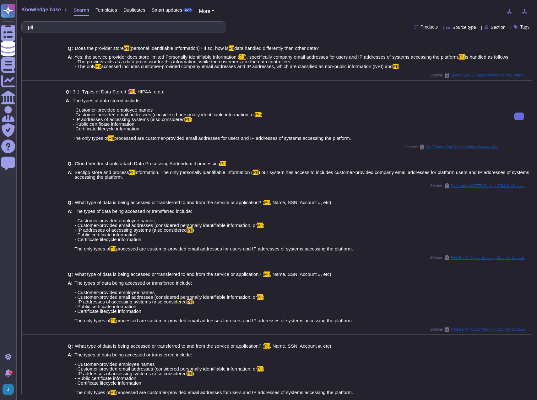
drag, startPoint x: 352, startPoint y: 149, endPoint x: 72, endPoint y: 148, distance: 280.2
click at [72, 141] on div "A: The types of data stored include: - Customer-provided employee names - Custo…" at bounding box center [285, 119] width 438 height 42
copy span "The only types of PII processed are customer-provided email addresses for users…"
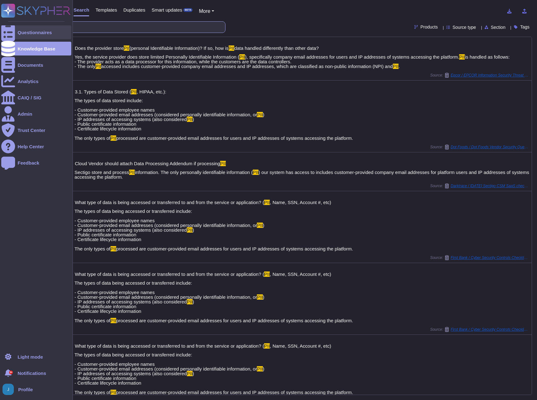
drag, startPoint x: 32, startPoint y: 24, endPoint x: 62, endPoint y: 28, distance: 30.4
click at [62, 28] on div "Questionnaires Knowledge Base Documents Analytics CAIQ / SIG Admin Trust Center…" at bounding box center [268, 200] width 537 height 400
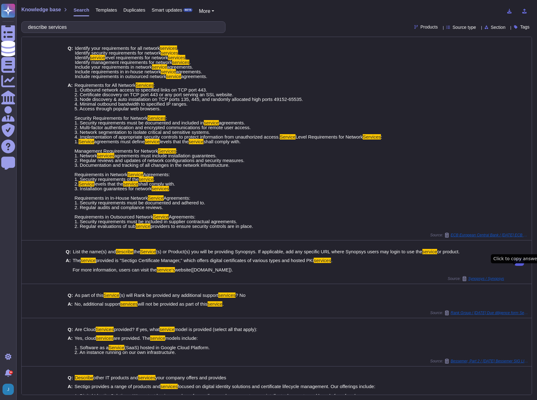
click at [518, 266] on button at bounding box center [519, 263] width 10 height 8
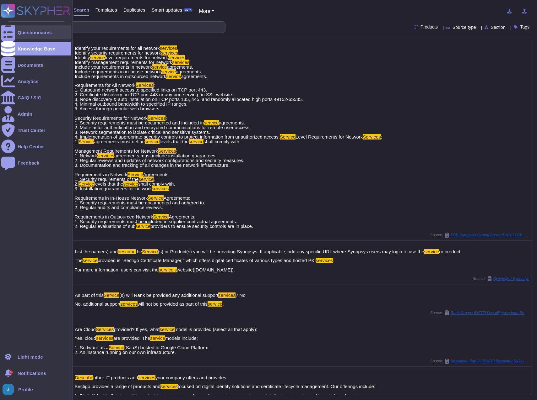
click at [25, 32] on div "Questionnaires" at bounding box center [35, 32] width 34 height 5
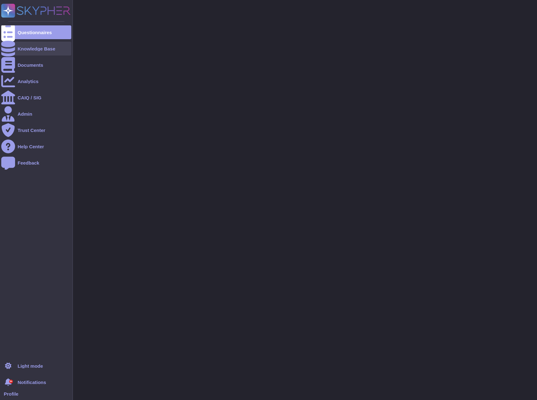
click at [24, 48] on div "Knowledge Base" at bounding box center [37, 48] width 38 height 5
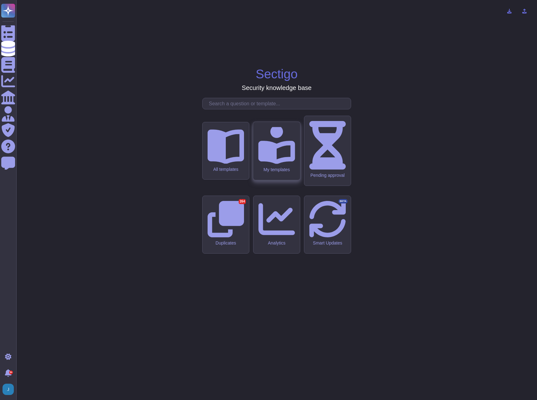
click at [287, 180] on div "My templates" at bounding box center [276, 151] width 47 height 58
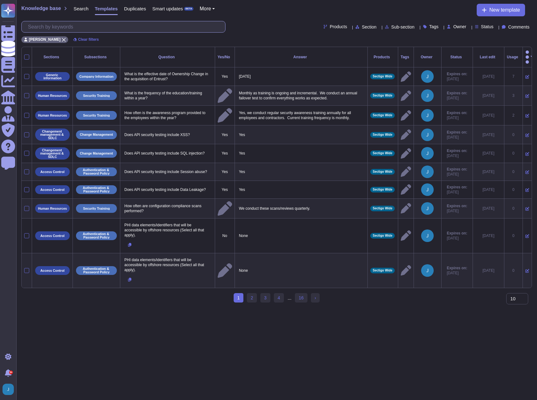
click at [56, 25] on input "text" at bounding box center [125, 26] width 200 height 11
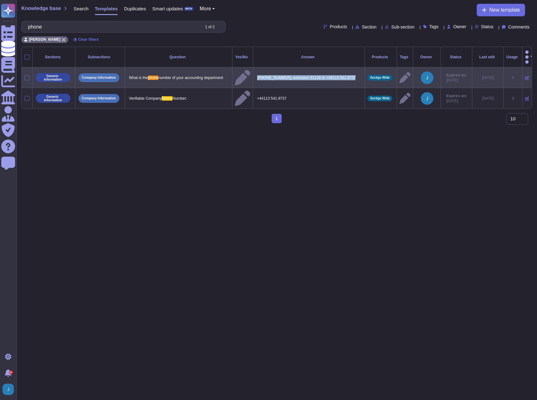
drag, startPoint x: 349, startPoint y: 67, endPoint x: 252, endPoint y: 68, distance: 97.3
click at [252, 68] on tr "Generic information Company Information What is the phone number of your accoun…" at bounding box center [277, 77] width 510 height 21
copy p "(908) 982-4618, extension 81126 or +44113 541.9737"
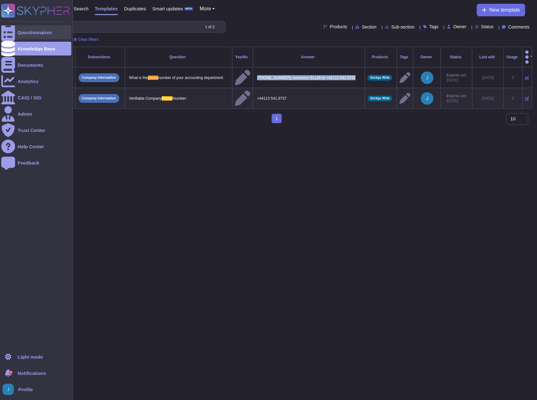
click at [13, 33] on div at bounding box center [8, 32] width 14 height 14
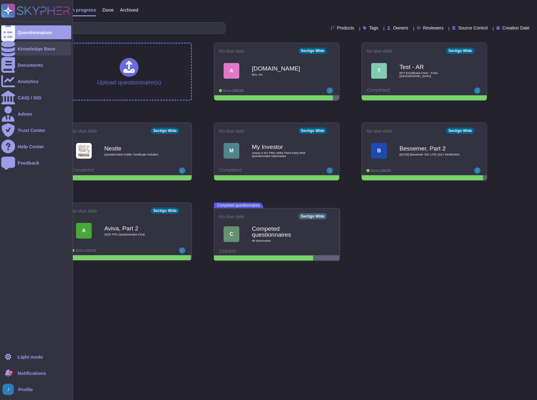
click at [21, 48] on div "Knowledge Base" at bounding box center [37, 48] width 38 height 5
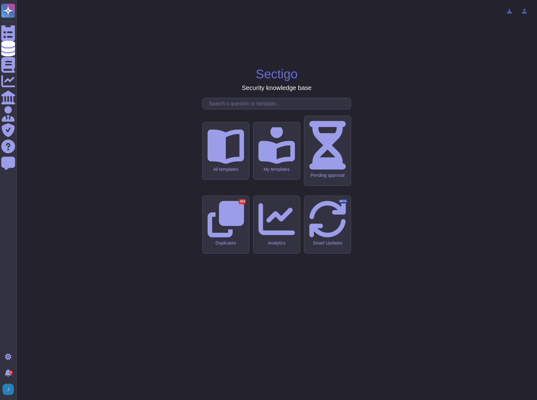
click at [232, 148] on div "Sectigo Security knowledge base All templates My templates Pending approval Dup…" at bounding box center [276, 200] width 510 height 390
click at [232, 109] on input "text" at bounding box center [278, 103] width 145 height 11
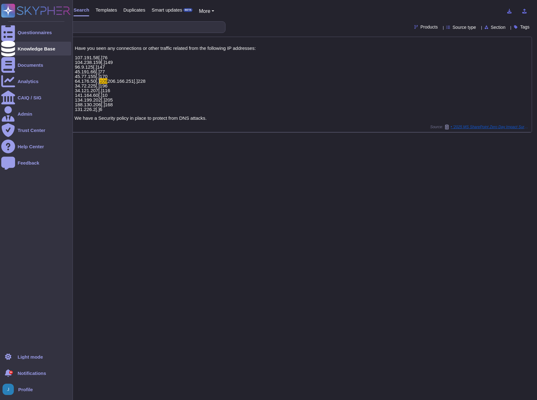
click at [29, 48] on div "Knowledge Base" at bounding box center [37, 48] width 38 height 5
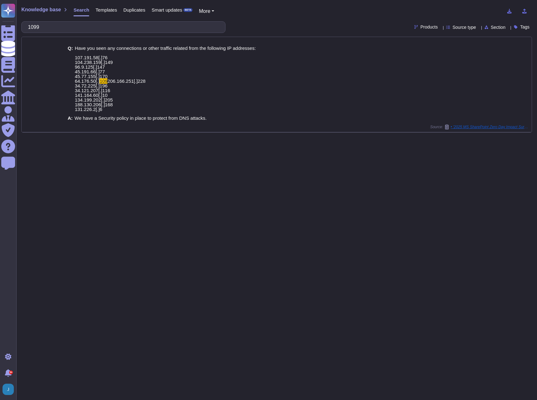
click at [75, 9] on span "Search" at bounding box center [81, 10] width 16 height 5
drag, startPoint x: 69, startPoint y: 22, endPoint x: 21, endPoint y: 26, distance: 47.6
click at [21, 26] on div "1099" at bounding box center [123, 27] width 204 height 12
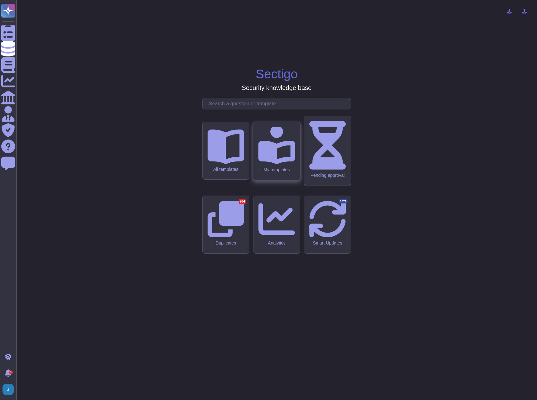
click at [276, 172] on div "My templates" at bounding box center [276, 169] width 37 height 5
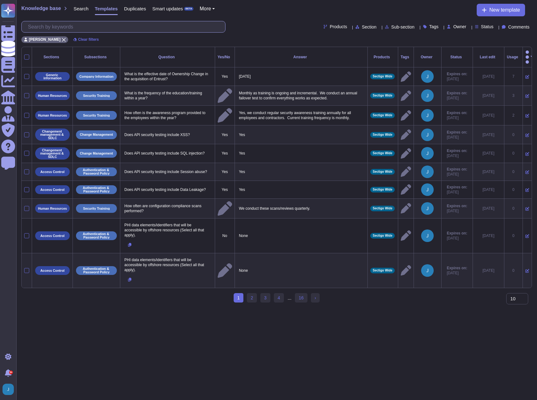
click at [42, 29] on input "text" at bounding box center [125, 26] width 200 height 11
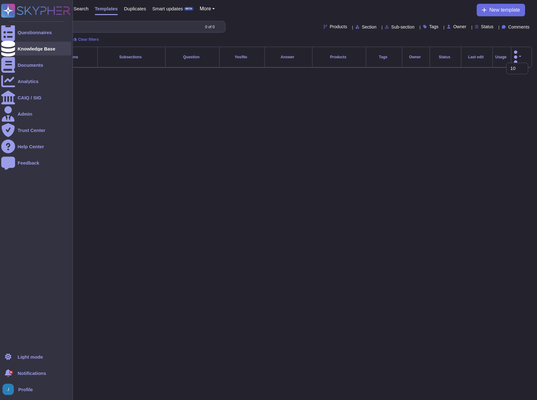
click at [24, 45] on div "Knowledge Base" at bounding box center [36, 49] width 70 height 14
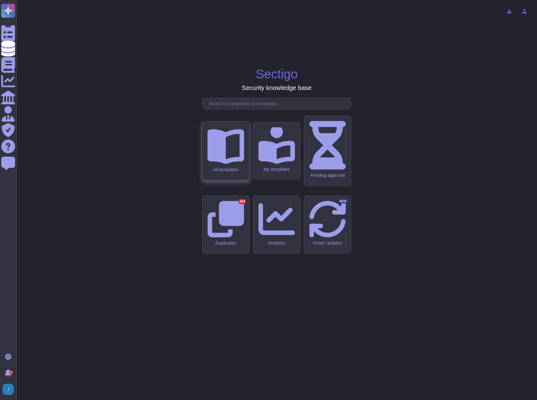
click at [228, 172] on div "All templates" at bounding box center [225, 169] width 37 height 5
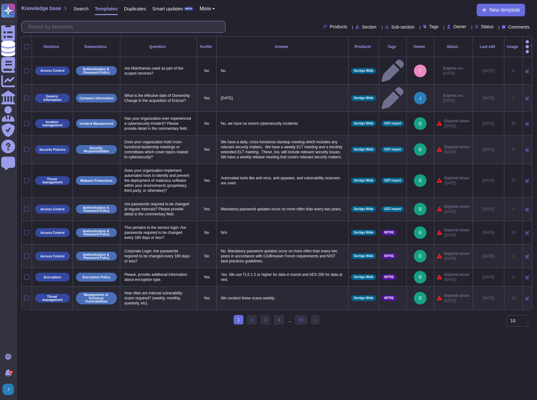
click at [63, 25] on input "text" at bounding box center [125, 26] width 200 height 11
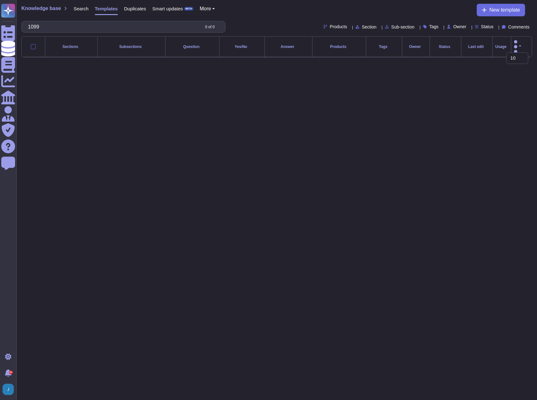
click at [40, 14] on div "Knowledge base Search Templates Duplicates Smart updates BETA More" at bounding box center [117, 10] width 193 height 13
click at [44, 10] on span "Knowledge base" at bounding box center [41, 8] width 40 height 5
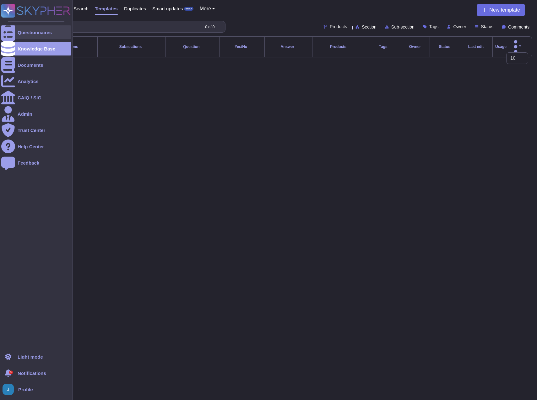
click at [8, 31] on icon at bounding box center [8, 32] width 14 height 19
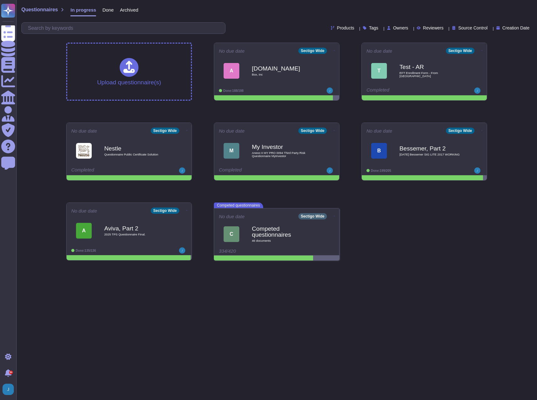
click at [128, 266] on html "Questionnaires Knowledge Base Documents Analytics CAIQ / SIG Admin Trust Center…" at bounding box center [268, 133] width 537 height 266
click at [101, 242] on span "A Aviva, Part 2 2025 TPS Questionnaire Final." at bounding box center [129, 230] width 117 height 25
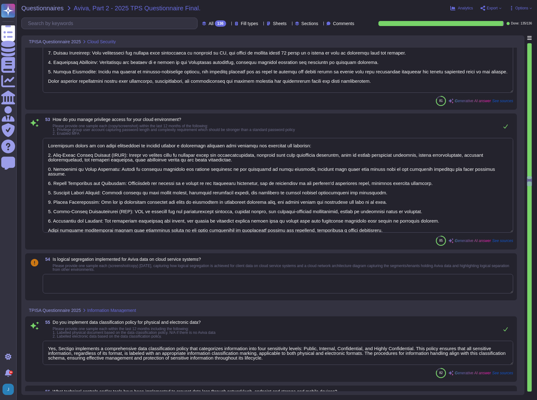
scroll to position [4079, 0]
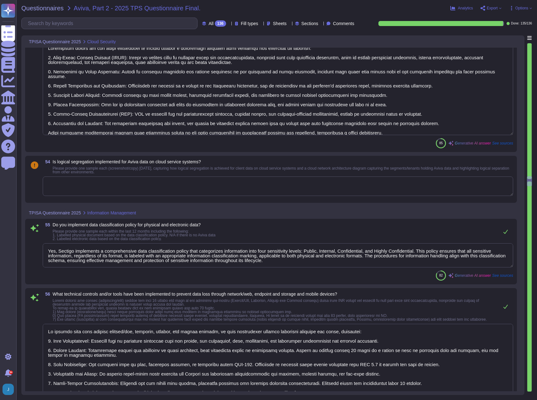
click at [103, 193] on textarea at bounding box center [278, 186] width 470 height 19
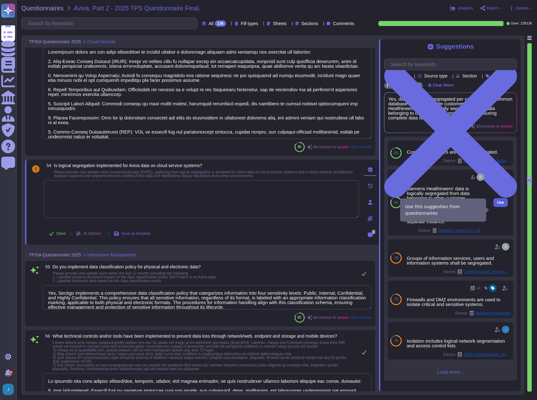
click at [497, 205] on span "Use" at bounding box center [500, 203] width 7 height 4
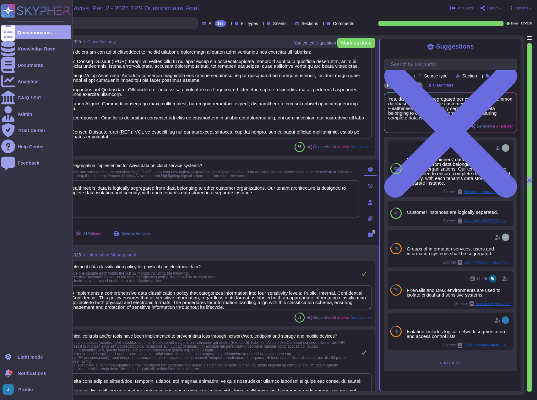
drag, startPoint x: 96, startPoint y: 189, endPoint x: 6, endPoint y: 180, distance: 90.8
click at [6, 180] on div "Questionnaires Knowledge Base Documents Analytics CAIQ / SIG Admin Trust Center…" at bounding box center [268, 200] width 537 height 400
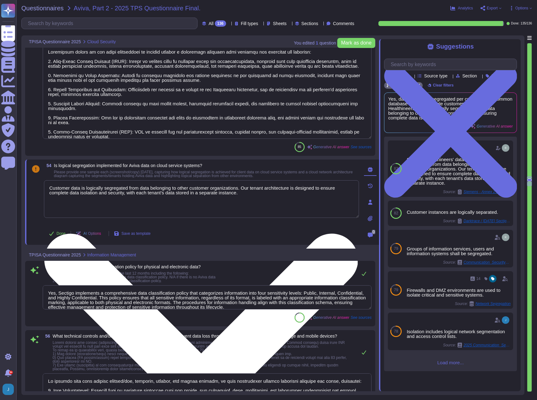
click at [248, 215] on textarea "Customer data is logically segregated from data belonging to other customer org…" at bounding box center [201, 199] width 315 height 38
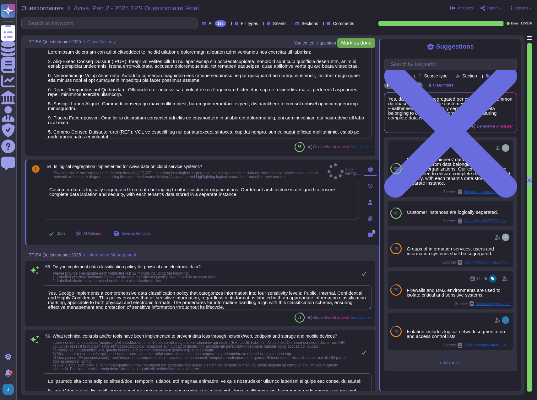
click at [355, 42] on span "Mark as done" at bounding box center [356, 42] width 30 height 5
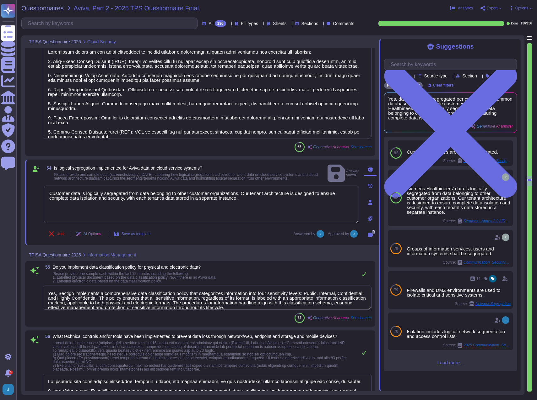
click at [493, 8] on span "Export" at bounding box center [491, 8] width 11 height 4
click at [503, 38] on p "Download" at bounding box center [514, 47] width 22 height 18
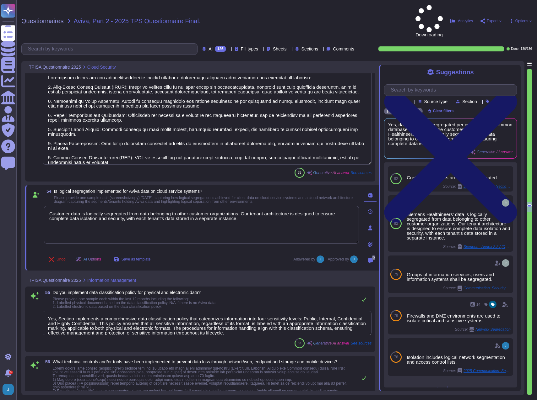
click at [514, 91] on icon at bounding box center [450, 157] width 133 height 133
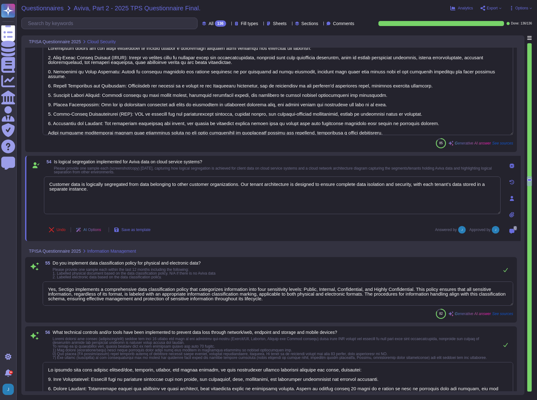
drag, startPoint x: 39, startPoint y: 0, endPoint x: 40, endPoint y: 6, distance: 5.4
click at [39, 3] on div "Questionnaires Aviva, Part 2 - 2025 TPS Questionnaire Final. Analytics Export C…" at bounding box center [276, 200] width 520 height 400
click at [40, 6] on span "Questionnaires" at bounding box center [42, 8] width 42 height 6
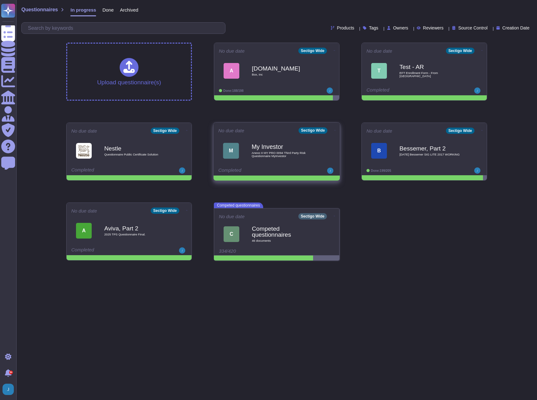
click at [334, 130] on span at bounding box center [335, 129] width 3 height 7
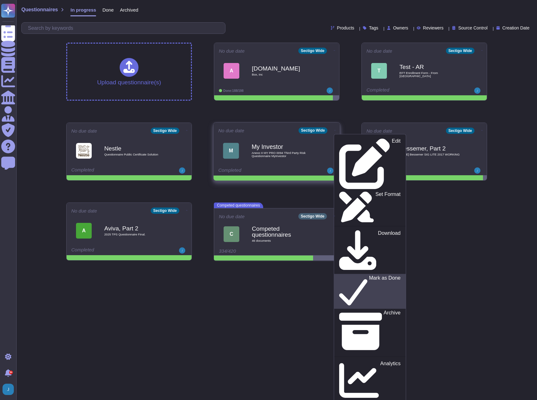
click at [369, 276] on p "Mark as Done" at bounding box center [385, 292] width 32 height 32
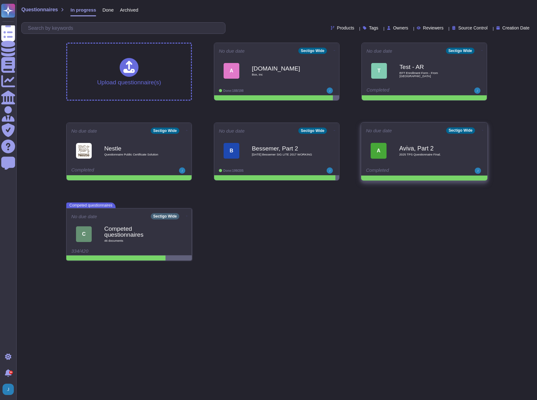
click at [482, 131] on icon at bounding box center [482, 131] width 1 height 2
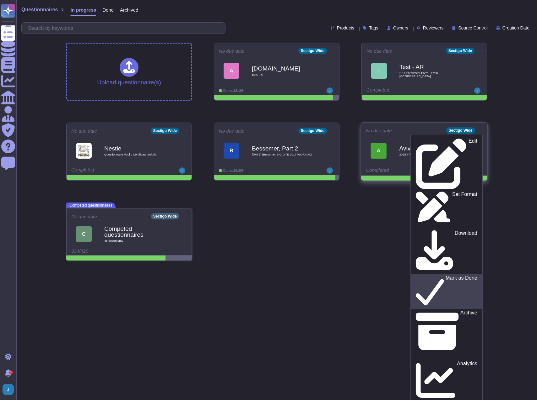
click at [445, 276] on p "Mark as Done" at bounding box center [461, 292] width 32 height 32
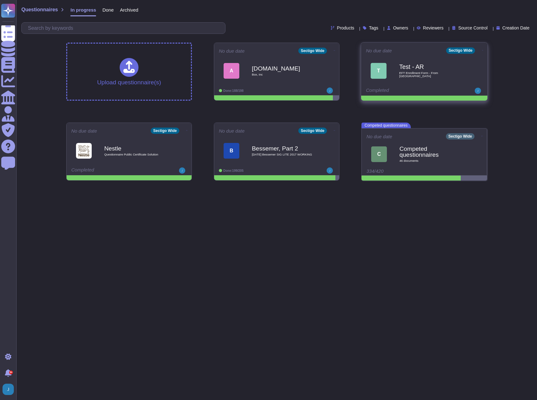
click at [482, 50] on icon at bounding box center [482, 51] width 1 height 2
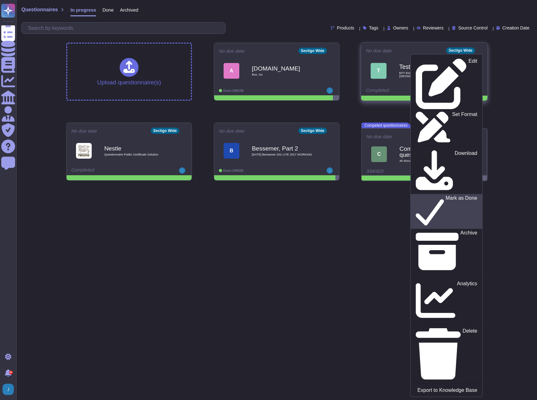
click at [445, 196] on p "Mark as Done" at bounding box center [461, 212] width 32 height 32
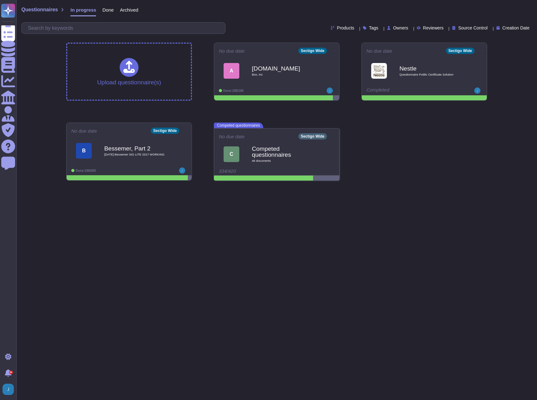
click at [143, 186] on html "Questionnaires Knowledge Base Documents Analytics CAIQ / SIG Admin Trust Center…" at bounding box center [268, 93] width 537 height 186
click at [107, 8] on span "Done" at bounding box center [107, 10] width 11 height 5
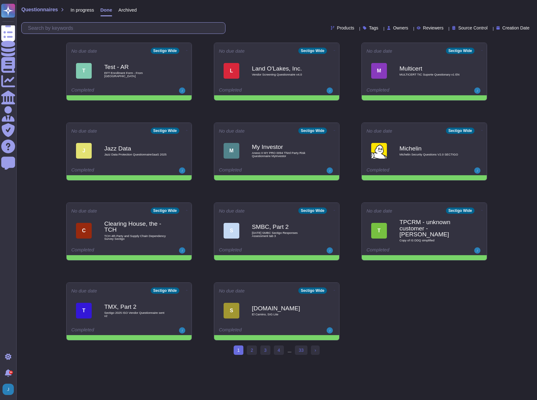
click at [100, 31] on input "text" at bounding box center [125, 28] width 200 height 11
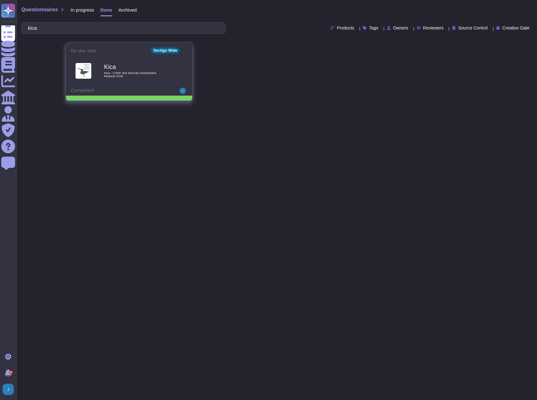
click at [114, 72] on span "Kica - CJISF 403 Security Assessment Request SCM" at bounding box center [135, 75] width 63 height 6
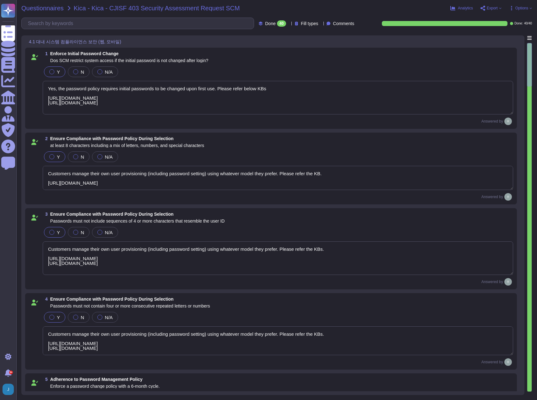
click at [29, 7] on span "Questionnaires" at bounding box center [42, 8] width 42 height 6
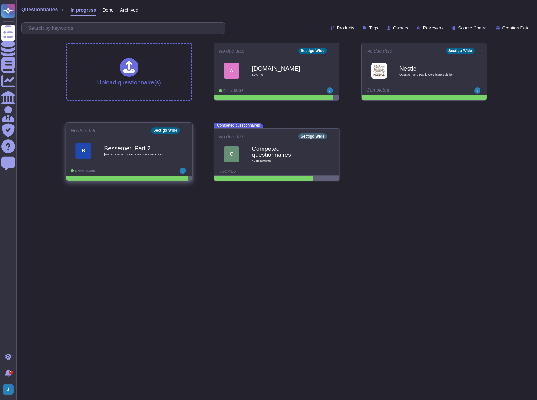
click at [111, 158] on div "Bessemer, Part 2 2025 09 19 Bessemer SIG LITE 2017 WORKING" at bounding box center [135, 150] width 63 height 25
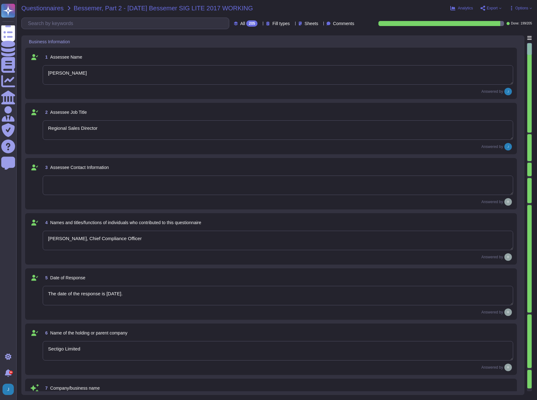
click at [36, 5] on span "Questionnaires" at bounding box center [42, 8] width 42 height 6
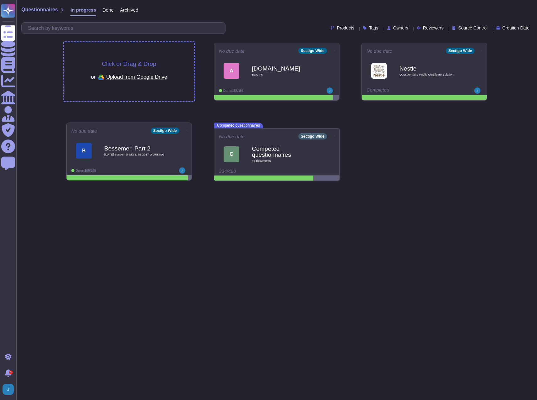
click at [136, 75] on span "Upload from Google Drive" at bounding box center [136, 77] width 61 height 6
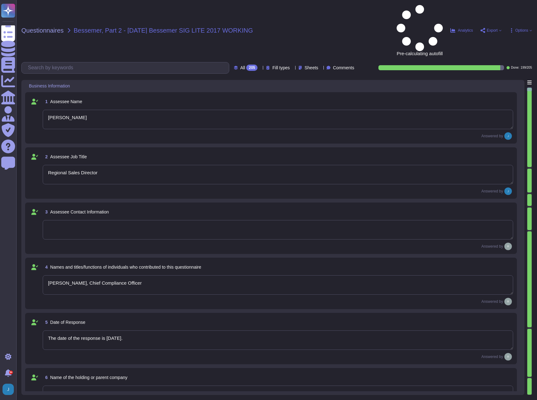
type textarea "[PERSON_NAME]"
type textarea "Regional Sales Director"
type textarea "[PERSON_NAME], Chief Compliance Officer"
type textarea "The date of the response is [DATE]."
type textarea "Sectigo Limited"
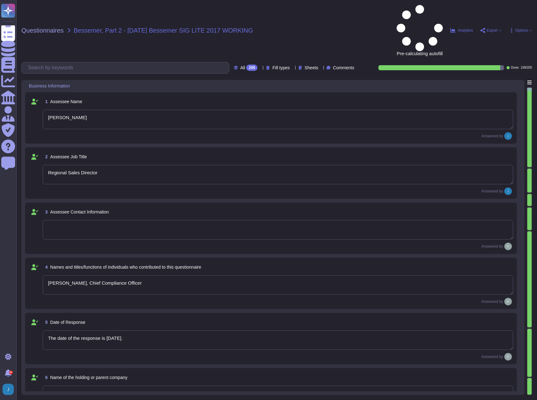
type textarea "Sectigo Limited"
type textarea "We are a privately held company."
type textarea "N/A"
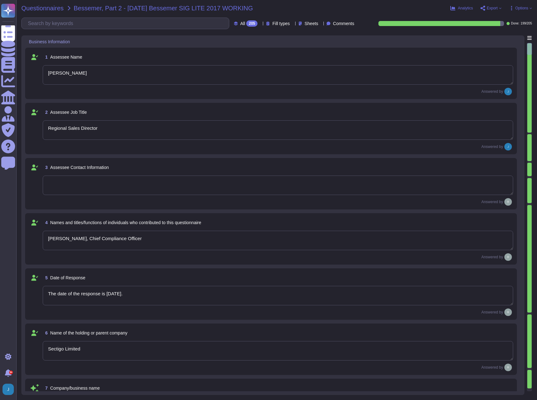
click at [54, 6] on span "Questionnaires" at bounding box center [42, 8] width 42 height 6
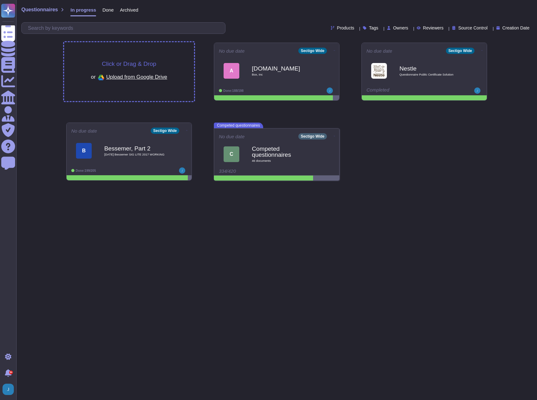
click at [108, 62] on span "Click or Drag & Drop" at bounding box center [129, 64] width 54 height 6
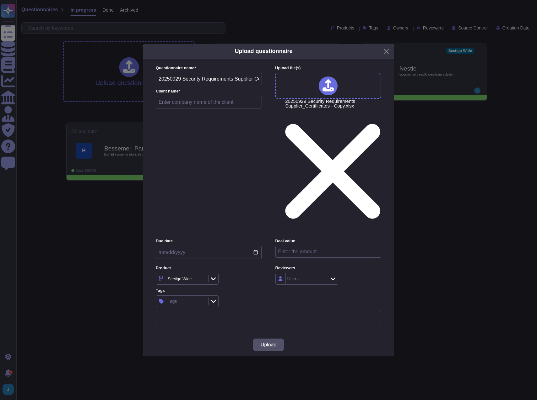
click at [211, 109] on input "text" at bounding box center [209, 102] width 106 height 13
click at [177, 109] on input "text" at bounding box center [209, 102] width 106 height 13
paste input "Länsförsäkringar"
type input "Länsförsäkringar"
click at [265, 339] on button "Upload" at bounding box center [268, 345] width 31 height 13
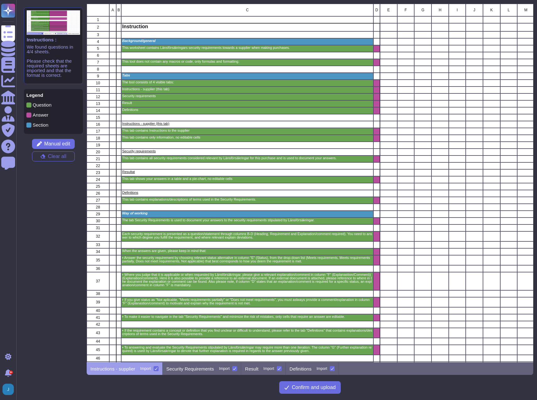
scroll to position [354, 442]
click at [146, 371] on div "Import" at bounding box center [145, 369] width 11 height 4
click at [0, 0] on input "Import" at bounding box center [0, 0] width 0 height 0
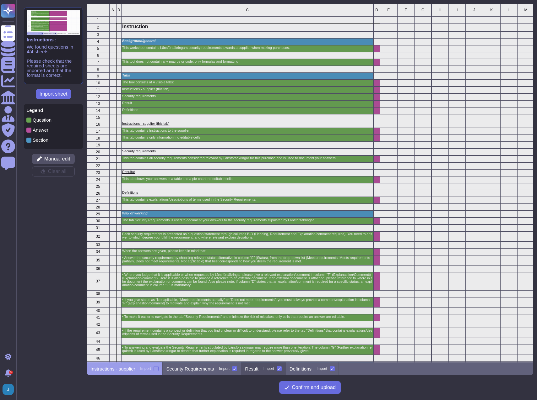
click at [268, 371] on div "Import" at bounding box center [268, 369] width 11 height 4
click at [0, 0] on input "Import" at bounding box center [0, 0] width 0 height 0
click at [303, 372] on p "Definitions" at bounding box center [300, 369] width 22 height 5
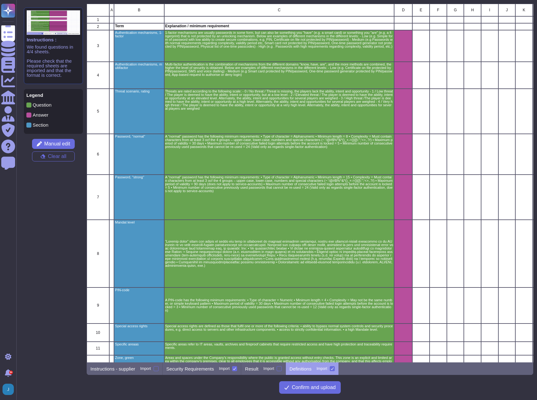
scroll to position [230, 0]
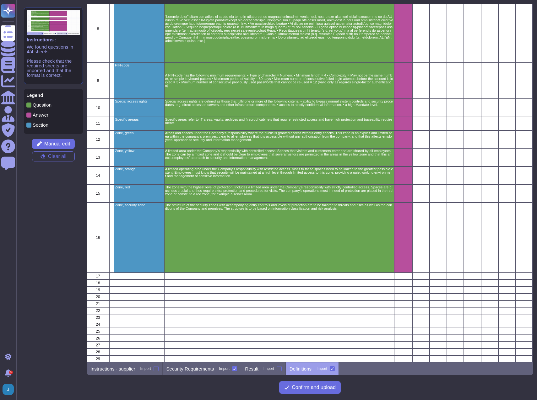
click at [334, 370] on icon at bounding box center [331, 368] width 3 height 3
click at [0, 0] on input "Import" at bounding box center [0, 0] width 0 height 0
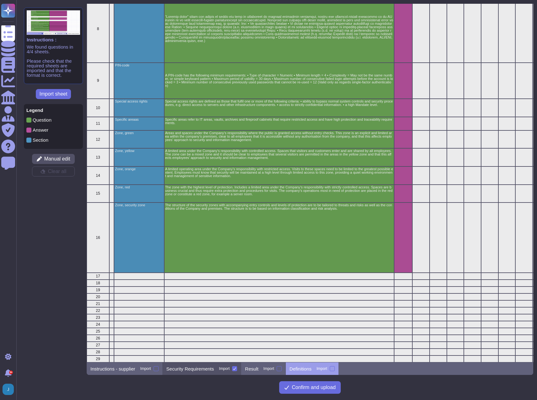
click at [190, 372] on div "Security Requirements Import" at bounding box center [202, 369] width 79 height 13
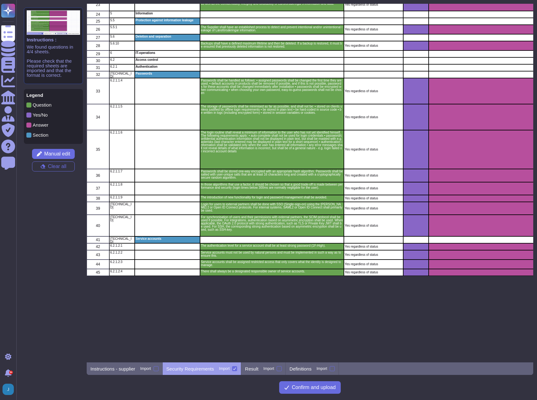
scroll to position [0, 0]
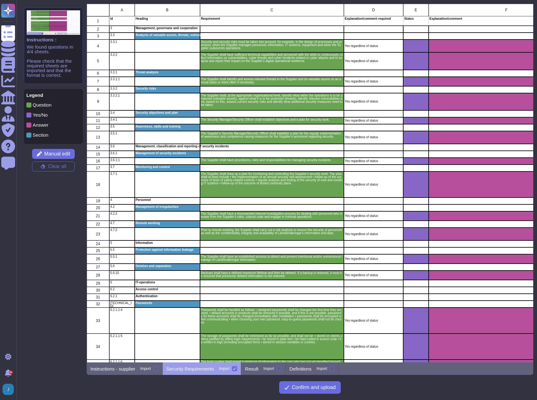
click at [188, 370] on p "Security Requirements" at bounding box center [190, 369] width 48 height 5
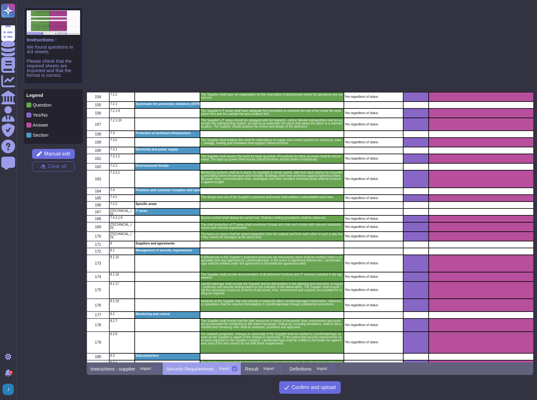
scroll to position [1694, 0]
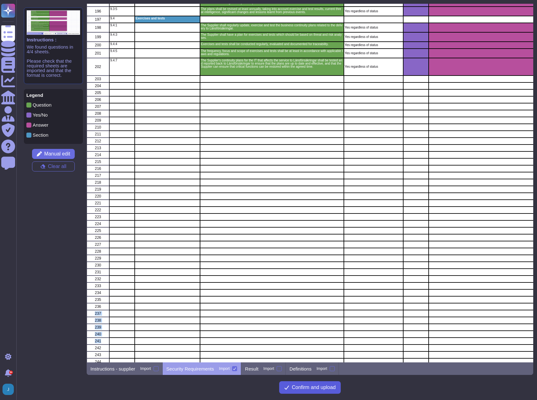
drag, startPoint x: 305, startPoint y: 308, endPoint x: 294, endPoint y: 394, distance: 86.1
click at [294, 394] on div "185 8.4 Ending the relationship 186 8.4:4 The Supplier shall ensure that subcon…" at bounding box center [310, 200] width 446 height 393
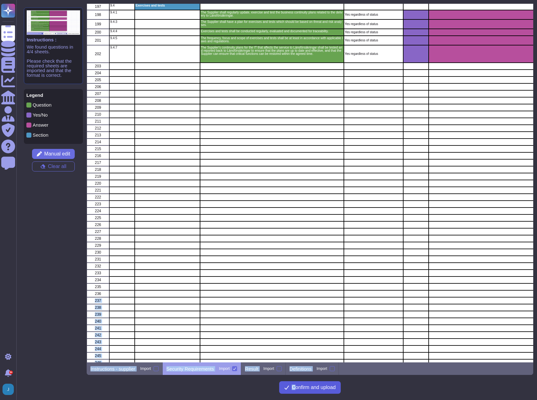
click at [301, 392] on button "Confirm and upload" at bounding box center [310, 388] width 62 height 13
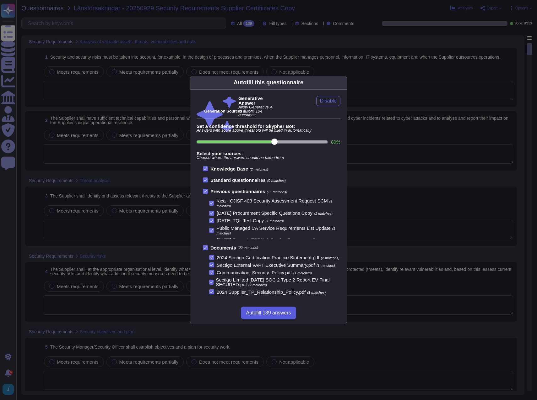
click at [269, 312] on span "Autofill 139 answers" at bounding box center [268, 313] width 45 height 5
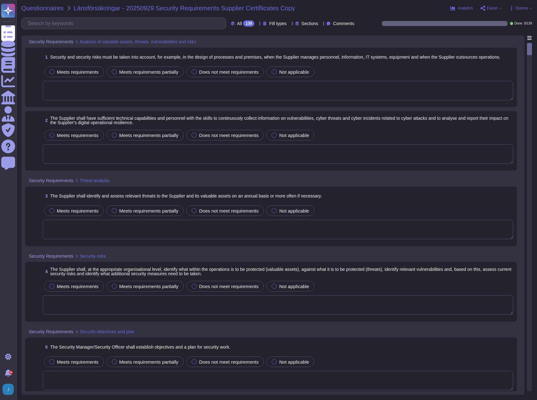
click at [46, 8] on span "Questionnaires" at bounding box center [42, 8] width 42 height 6
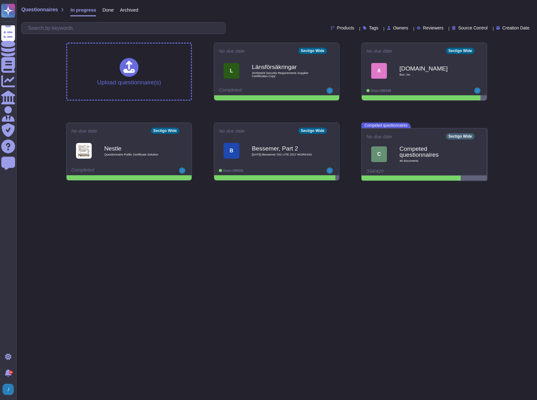
click at [104, 8] on span "Done" at bounding box center [107, 10] width 11 height 5
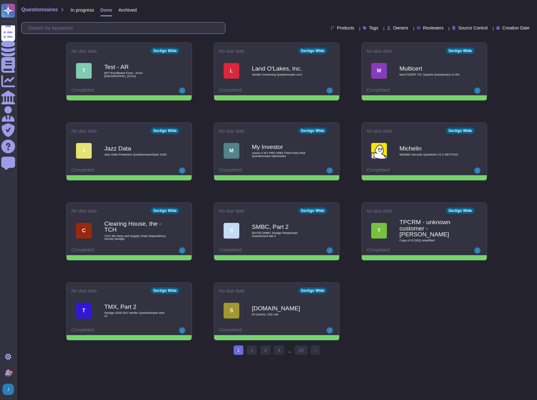
click at [102, 27] on input "text" at bounding box center [125, 28] width 200 height 11
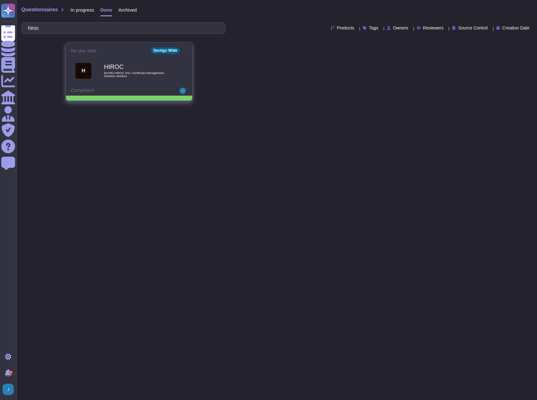
type input "hiroc"
click at [103, 67] on span "H HIROC [DATE] HIROC SSL Certificate Management Solution Vendors" at bounding box center [129, 70] width 117 height 25
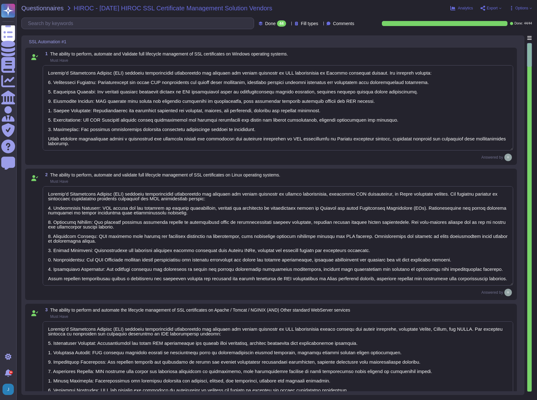
type textarea "Sectigo's Certificate Manager (SCM) provides comprehensive capabilities for man…"
type textarea "Our SCM solution includes domain validation options as part of its features. Fo…"
type textarea "Sectigo's Certificate Manager (SCM) provides comprehensive capabilities for man…"
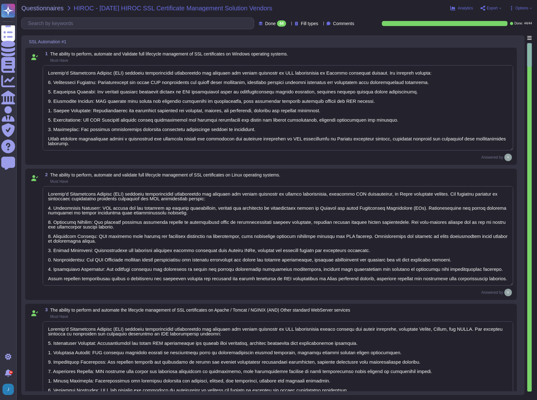
click at [495, 6] on span "Export" at bounding box center [491, 8] width 11 height 4
click at [495, 36] on link "Download" at bounding box center [505, 46] width 50 height 20
click at [102, 93] on textarea at bounding box center [278, 107] width 470 height 85
